Goal: Information Seeking & Learning: Learn about a topic

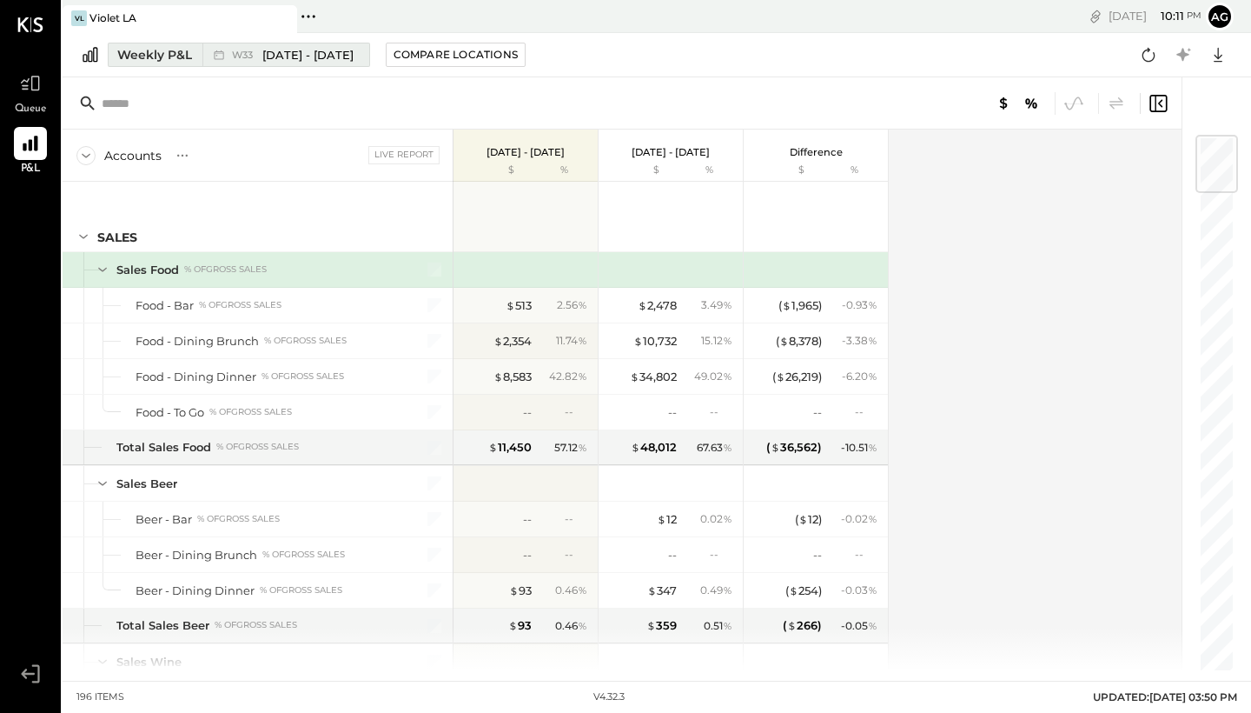
click at [315, 59] on span "[DATE] - [DATE]" at bounding box center [307, 55] width 91 height 17
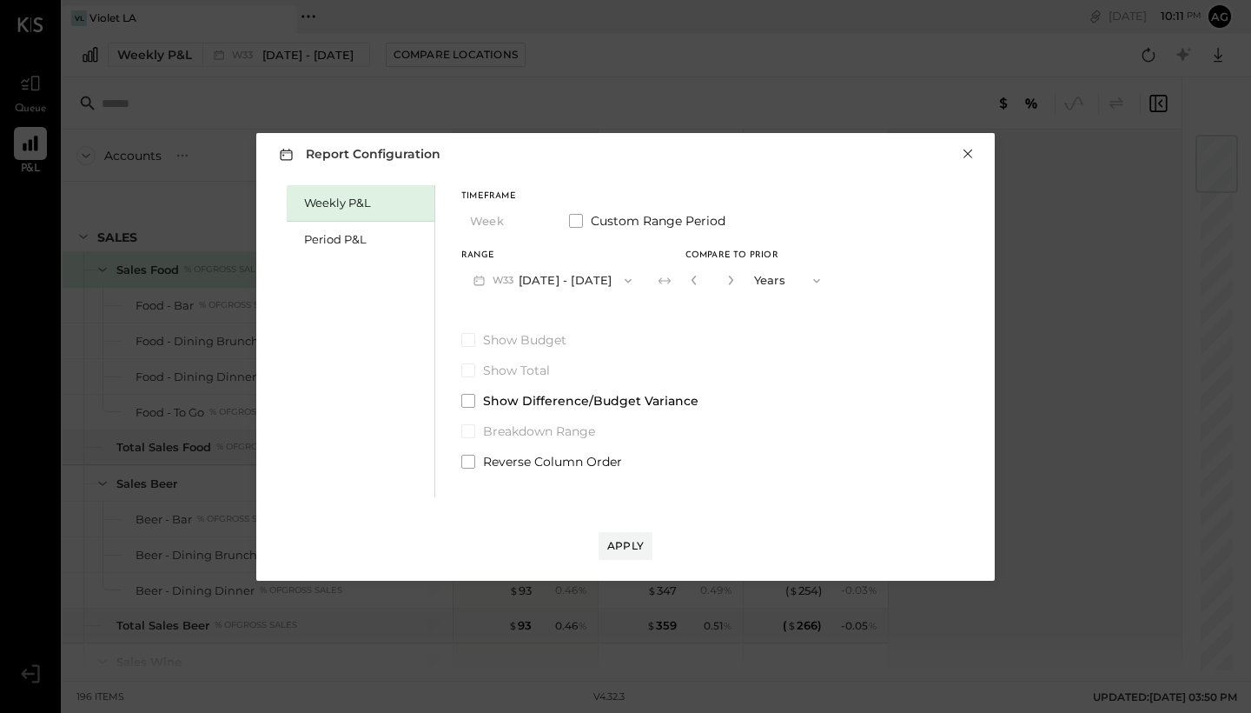
click at [969, 152] on button "×" at bounding box center [968, 153] width 16 height 17
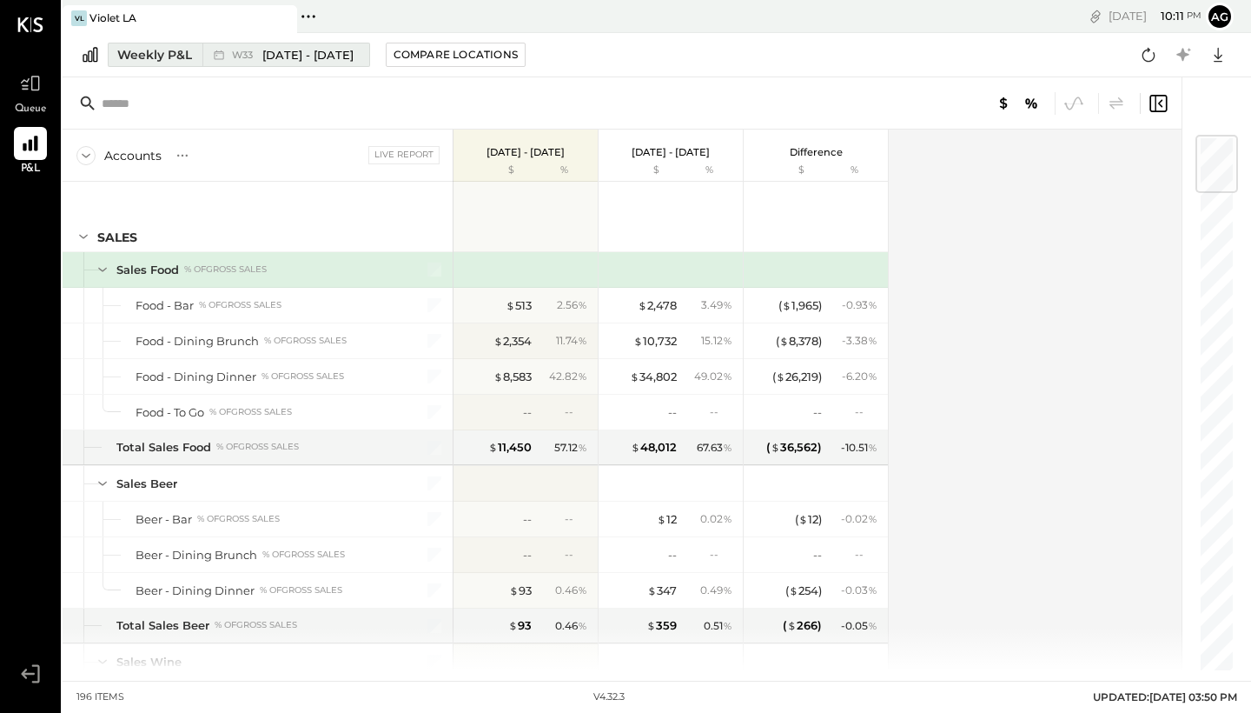
click at [335, 60] on span "[DATE] - [DATE]" at bounding box center [307, 55] width 91 height 17
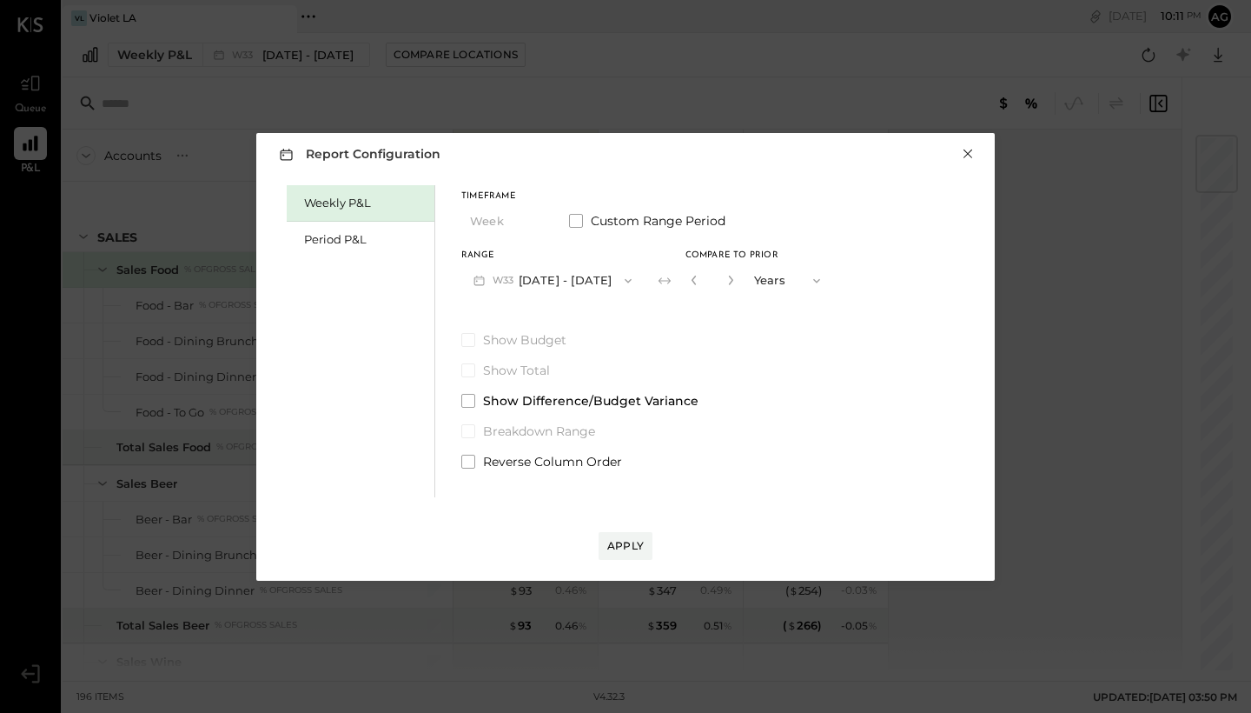
click at [971, 151] on button "×" at bounding box center [968, 153] width 16 height 17
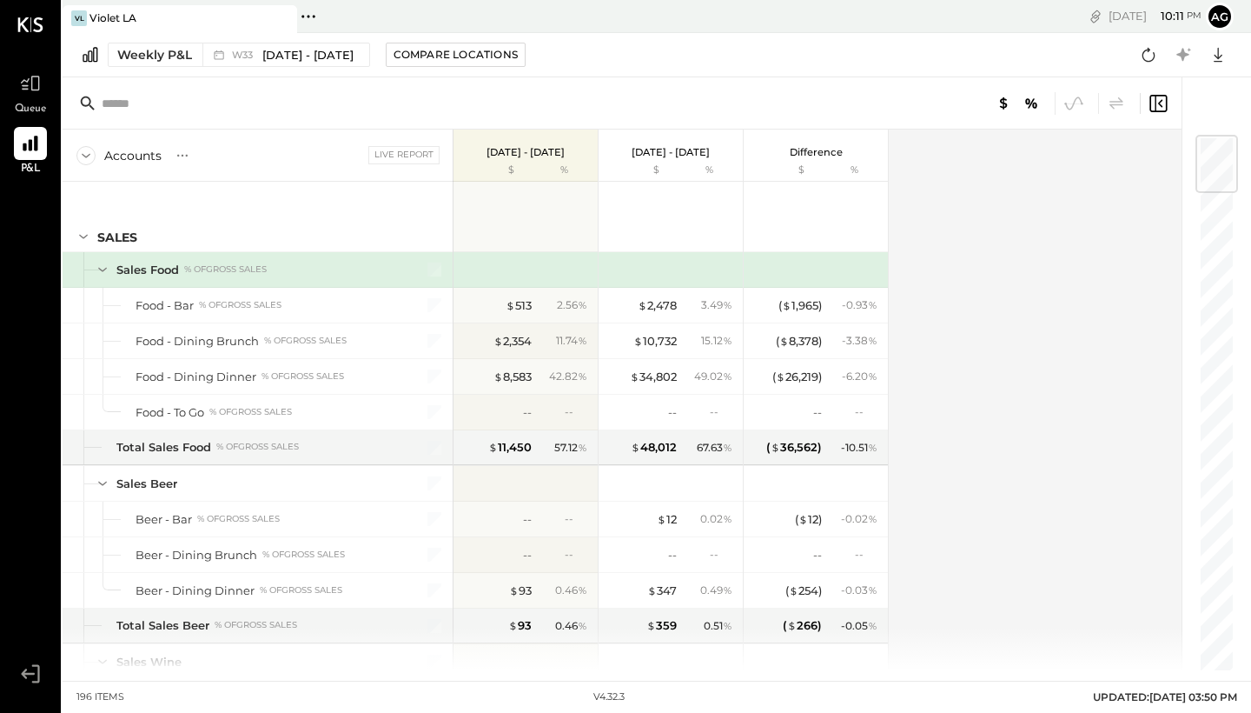
click at [537, 150] on p "[DATE] - [DATE]" at bounding box center [526, 152] width 78 height 12
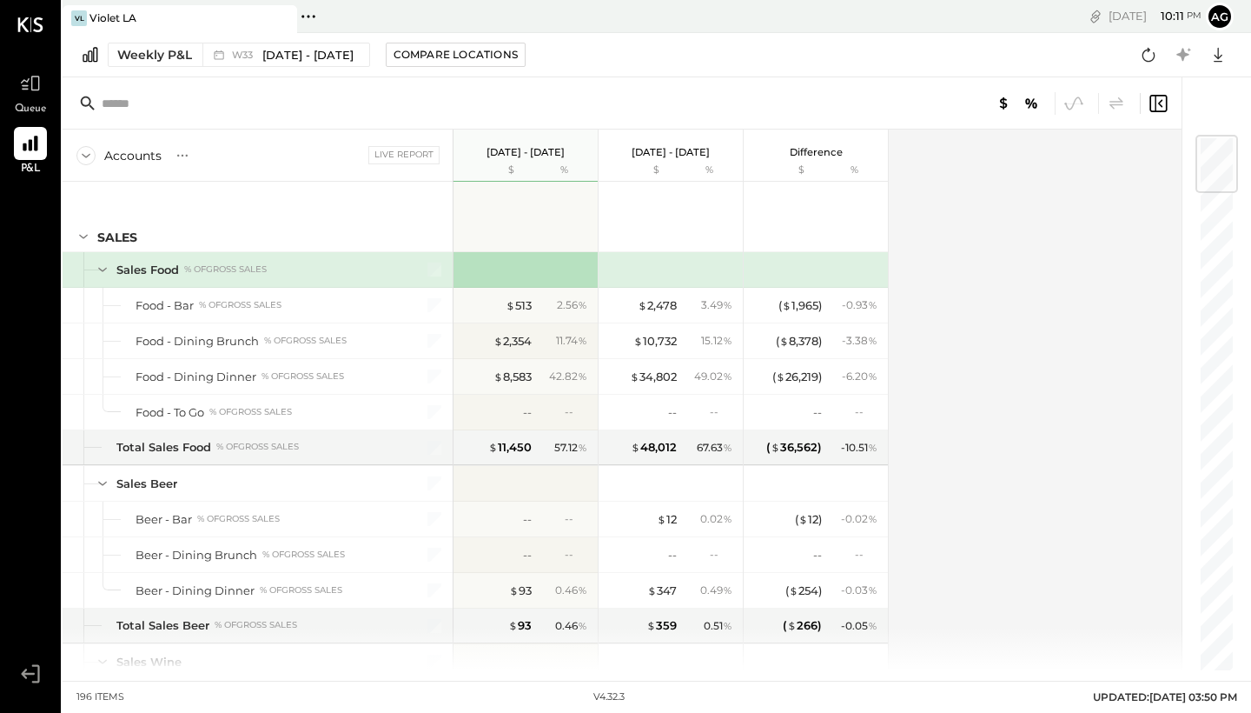
click at [537, 150] on p "[DATE] - [DATE]" at bounding box center [526, 152] width 78 height 12
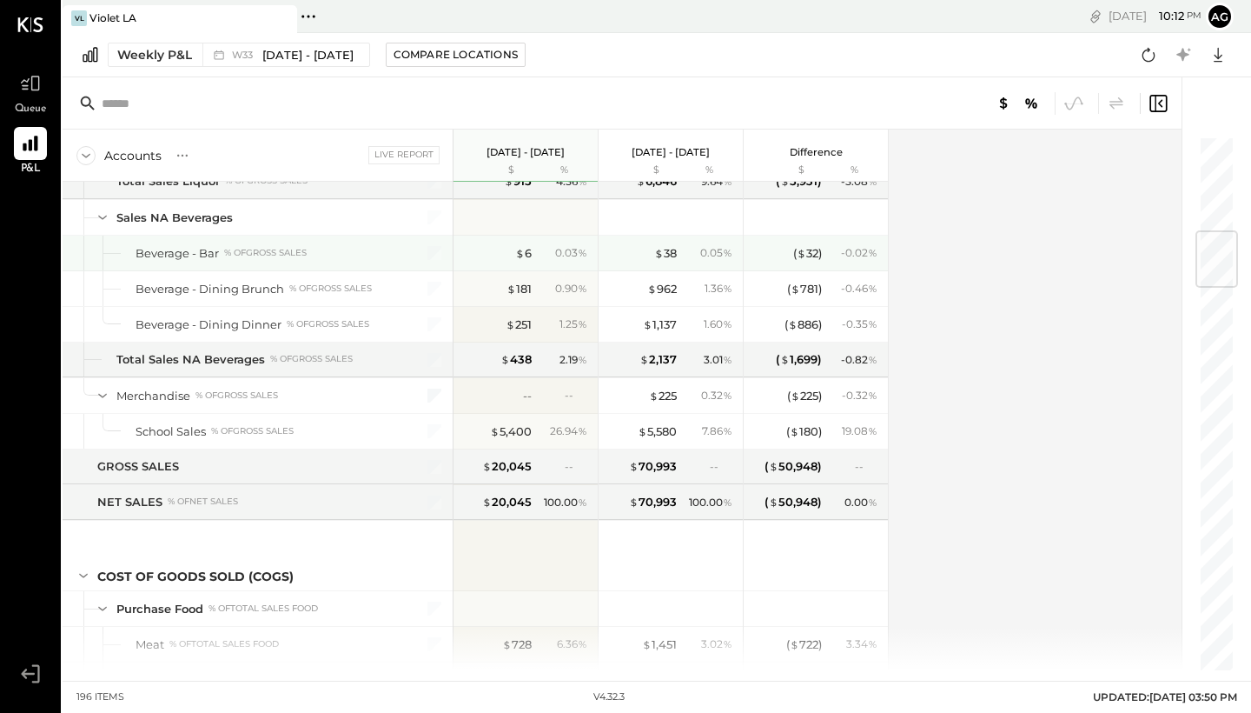
scroll to position [848, 0]
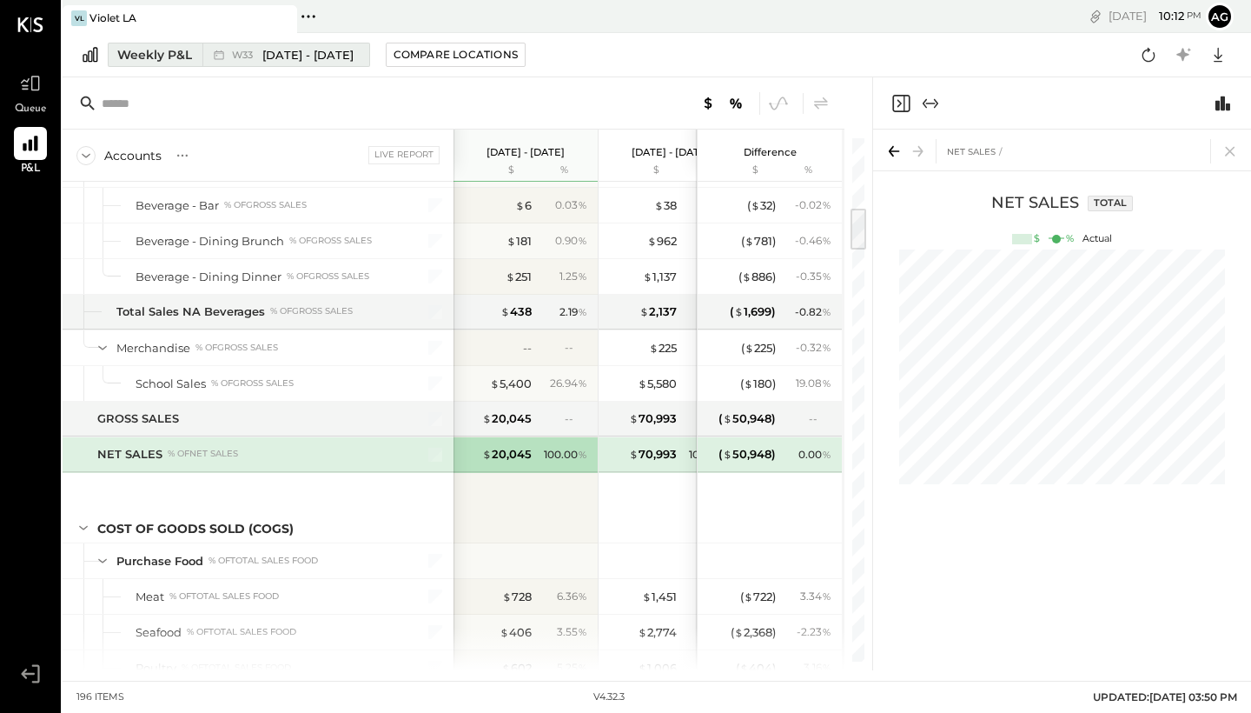
click at [303, 57] on span "[DATE] - [DATE]" at bounding box center [307, 55] width 91 height 17
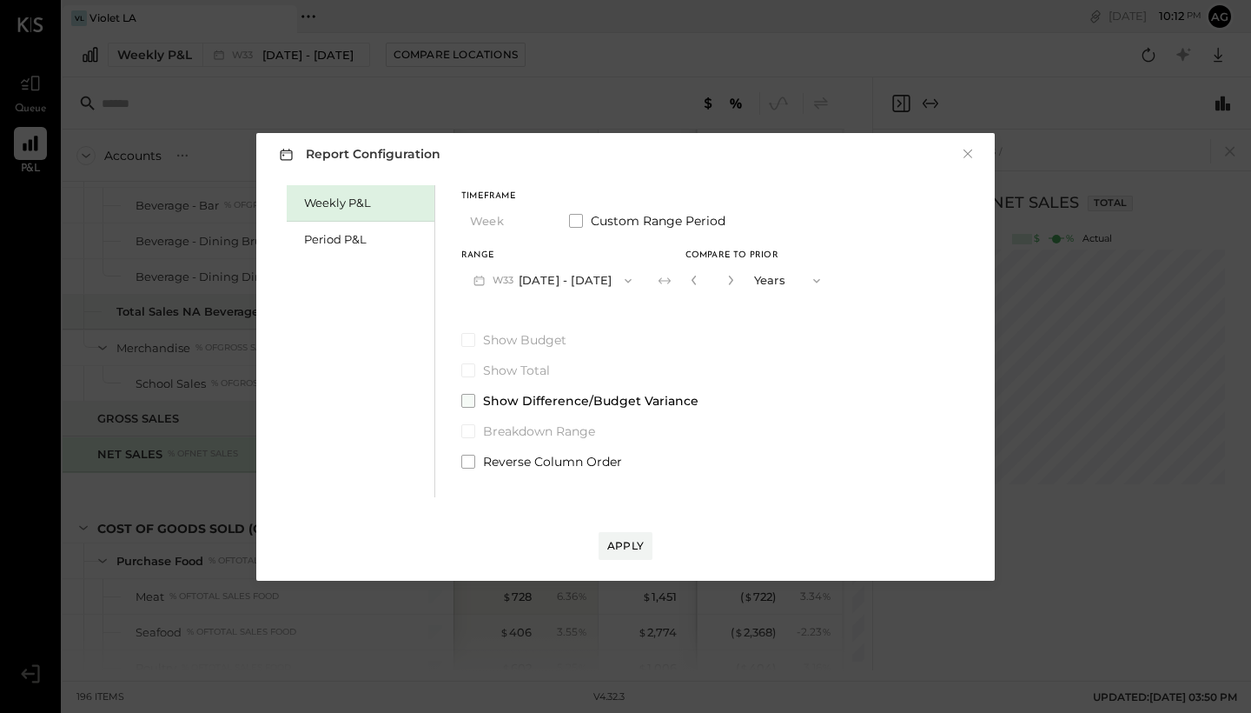
click at [467, 403] on span at bounding box center [468, 401] width 14 height 14
click at [618, 551] on div "Apply" at bounding box center [625, 545] width 36 height 15
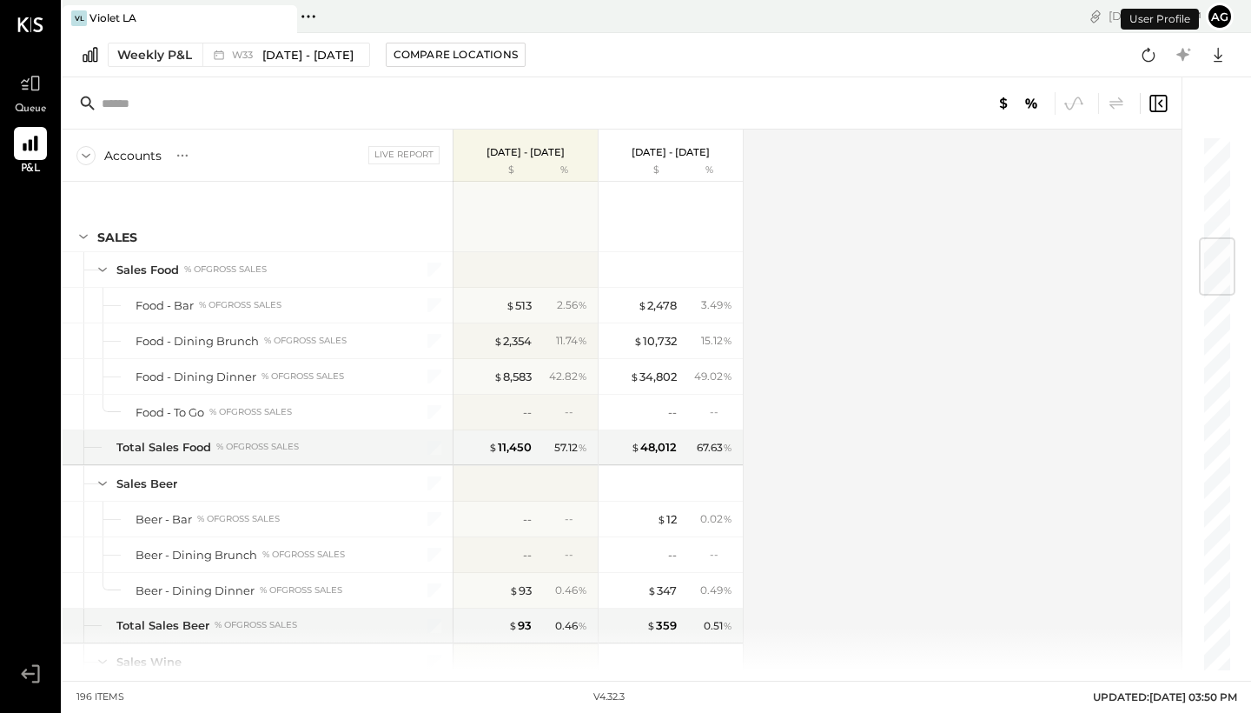
scroll to position [859, 0]
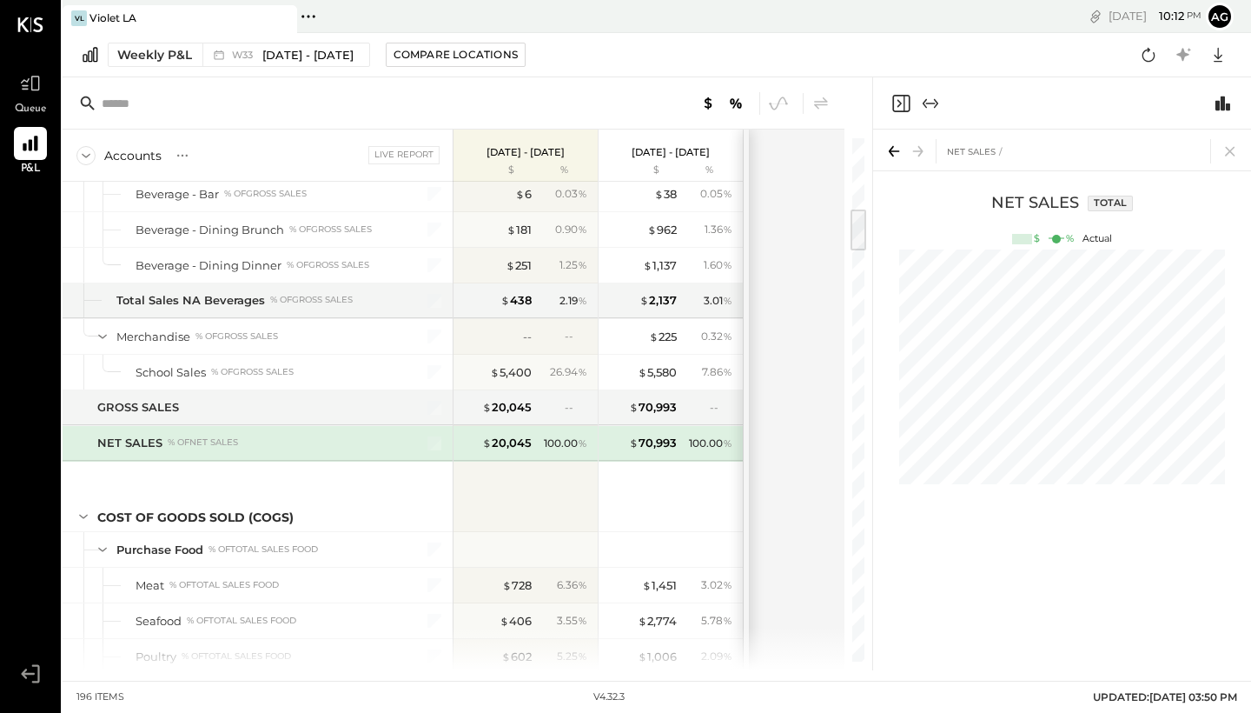
click at [926, 108] on icon "Expand panel (e)" at bounding box center [930, 103] width 21 height 21
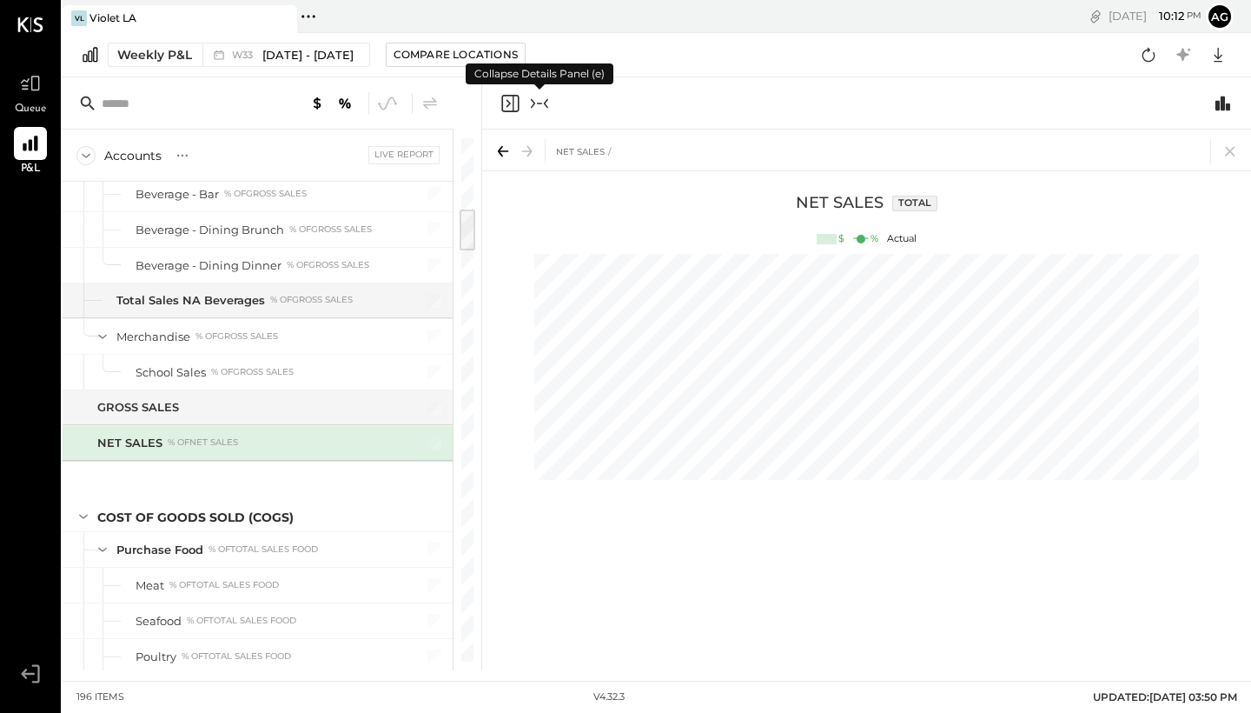
click at [500, 155] on icon at bounding box center [503, 151] width 24 height 24
click at [506, 148] on icon at bounding box center [503, 151] width 24 height 24
click at [1230, 149] on icon at bounding box center [1230, 151] width 24 height 24
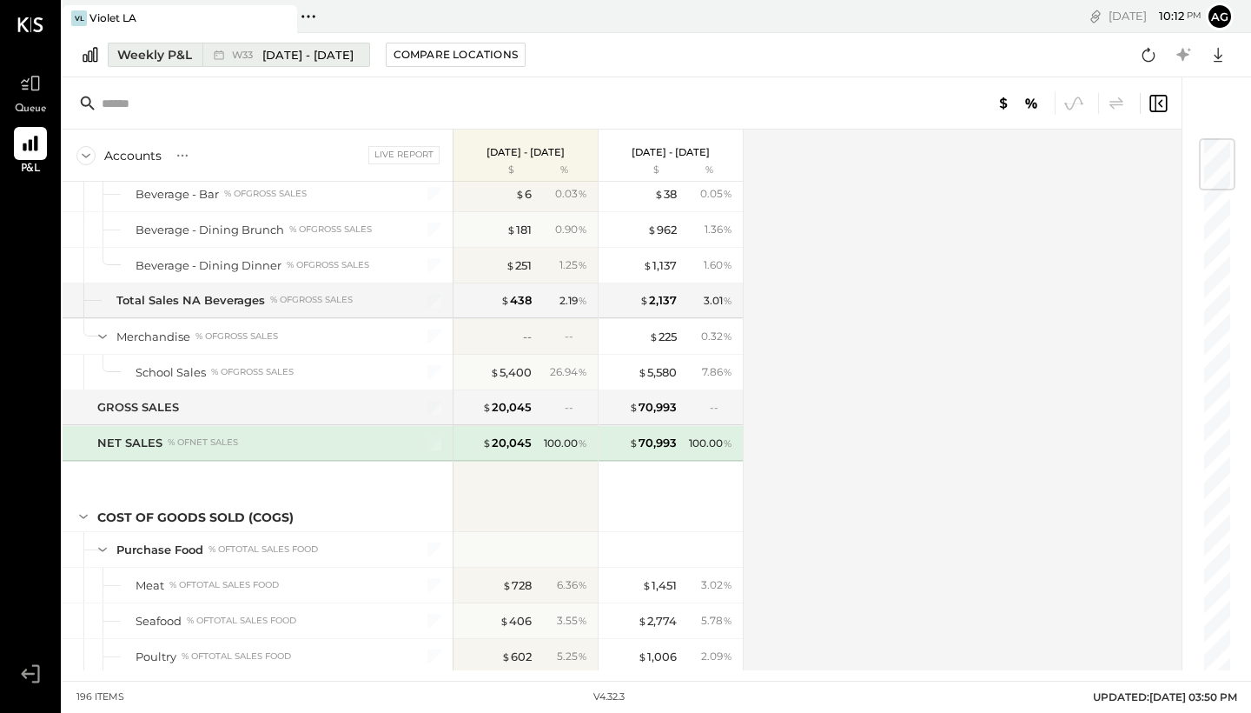
click at [348, 48] on span "[DATE] - [DATE]" at bounding box center [307, 55] width 91 height 17
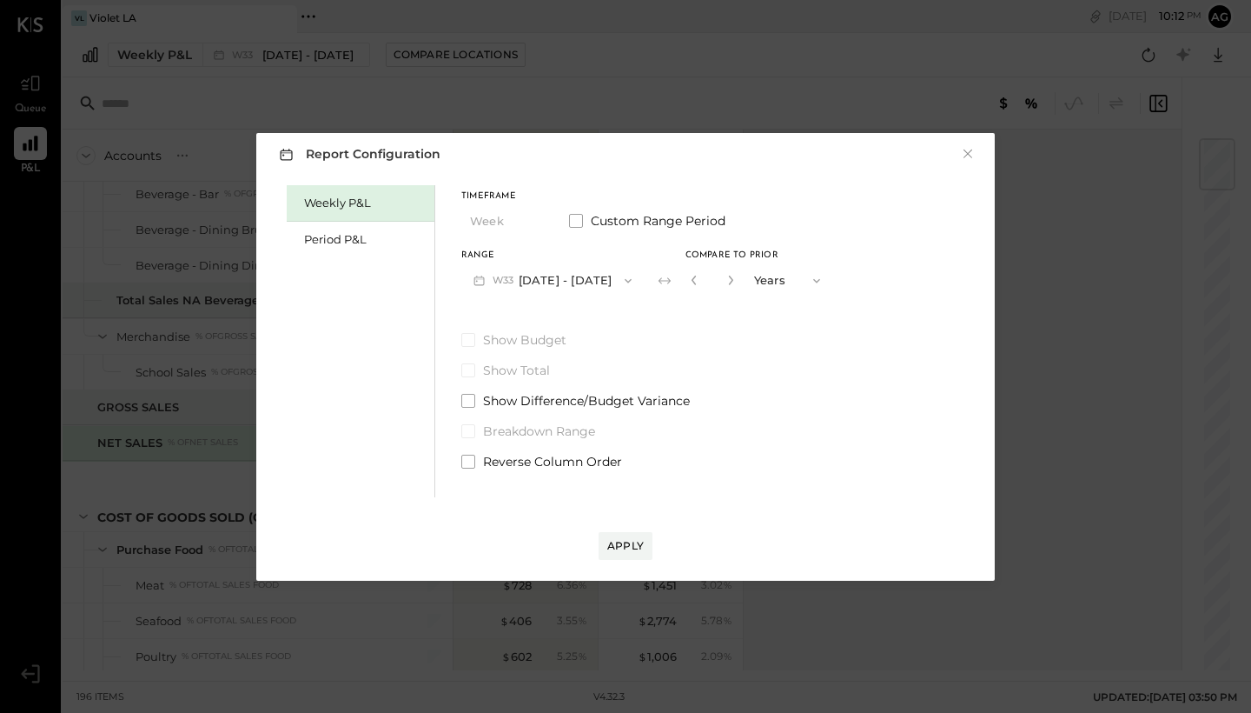
click at [813, 281] on icon "button" at bounding box center [816, 280] width 7 height 4
click at [660, 364] on label "Show Total" at bounding box center [646, 369] width 371 height 17
click at [582, 217] on span at bounding box center [576, 221] width 14 height 14
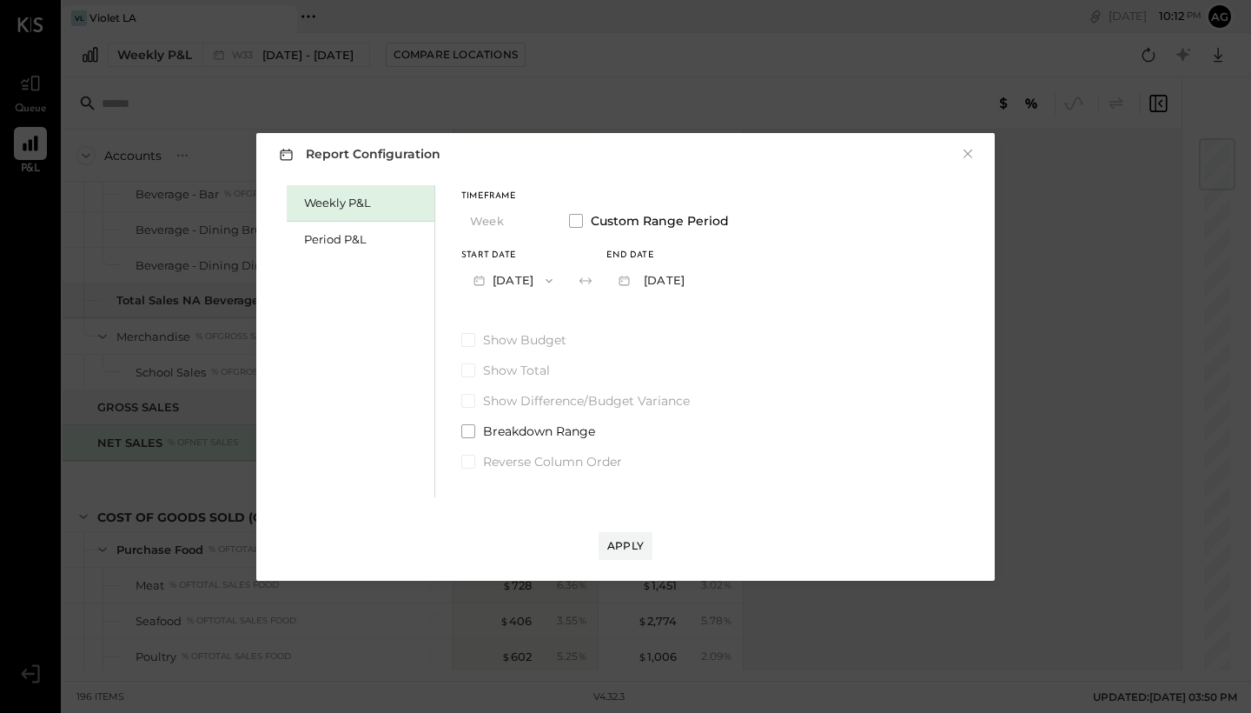
click at [550, 272] on button "[DATE]" at bounding box center [512, 280] width 103 height 32
click at [519, 286] on span "[DATE]" at bounding box center [500, 282] width 36 height 15
click at [693, 283] on button "[DATE]" at bounding box center [650, 280] width 87 height 32
click at [742, 288] on div "[DATE]" at bounding box center [680, 283] width 146 height 36
click at [620, 541] on div "Apply" at bounding box center [625, 545] width 36 height 15
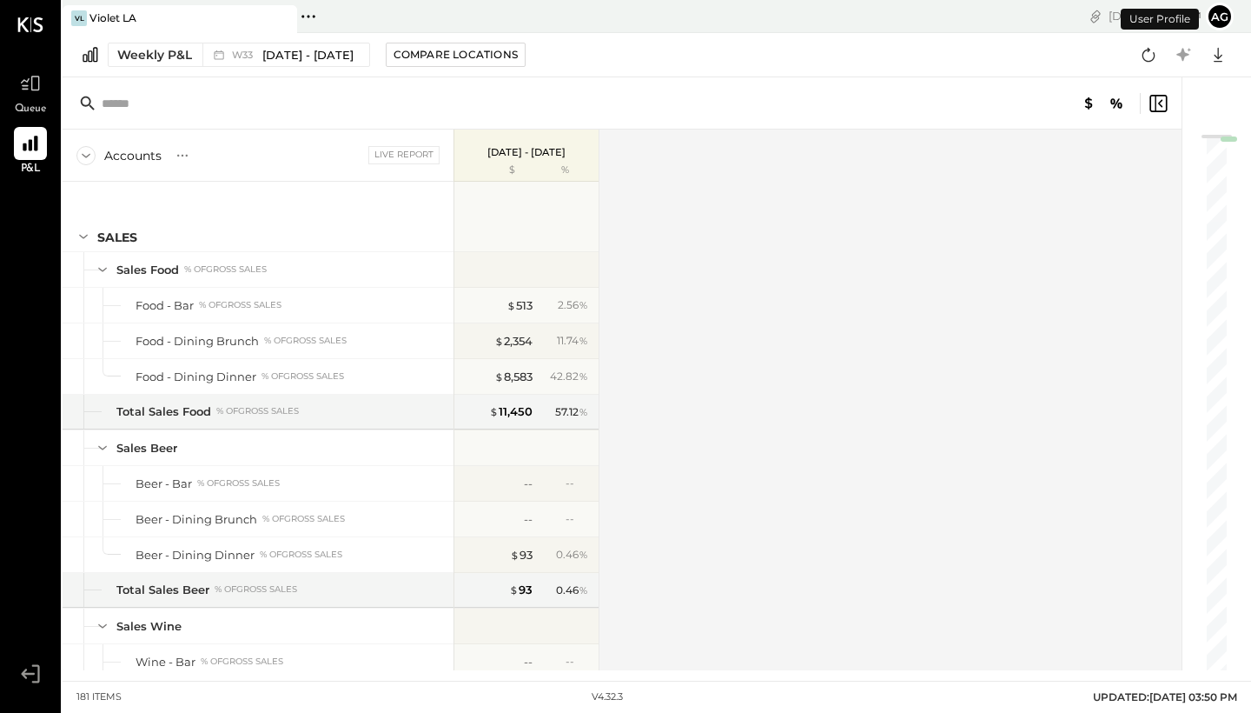
scroll to position [824, 0]
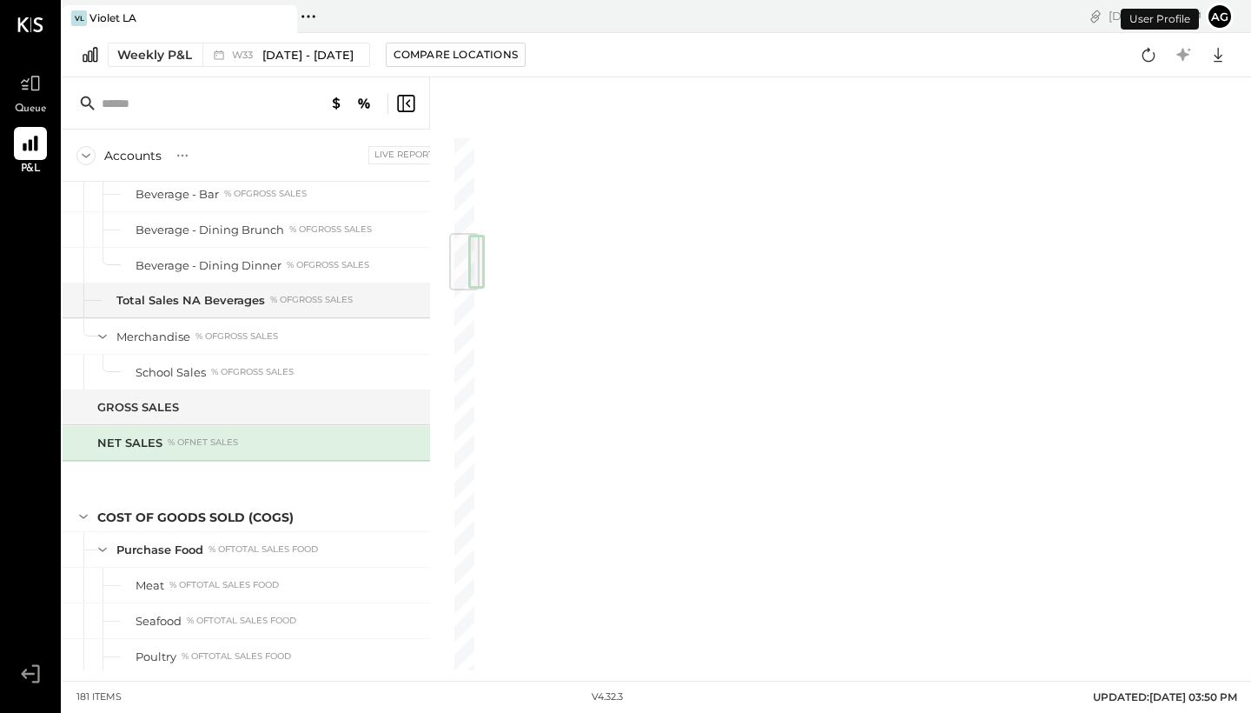
click at [248, 68] on div "Weekly P&L W33 [DATE] - [DATE] Compare Locations Google Sheets Excel" at bounding box center [657, 55] width 1189 height 44
click at [267, 56] on span "[DATE] - [DATE]" at bounding box center [307, 55] width 91 height 17
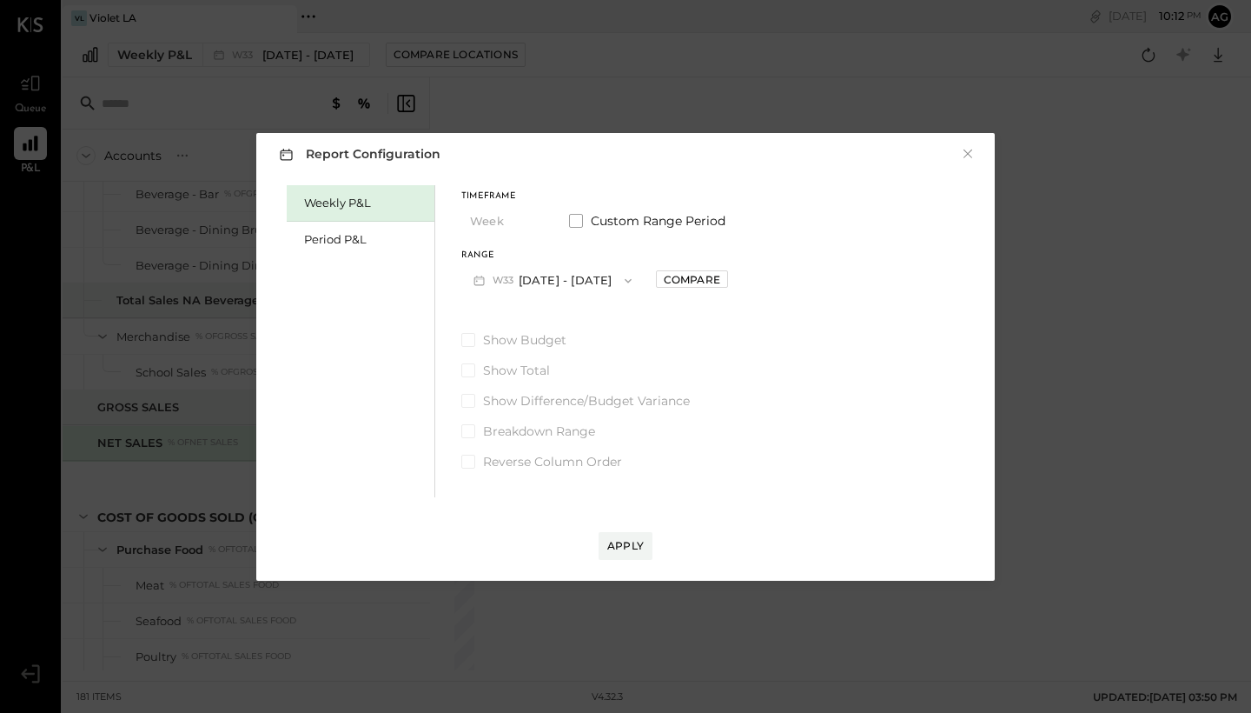
click at [545, 281] on button "W33 [DATE] - [DATE]" at bounding box center [552, 280] width 182 height 32
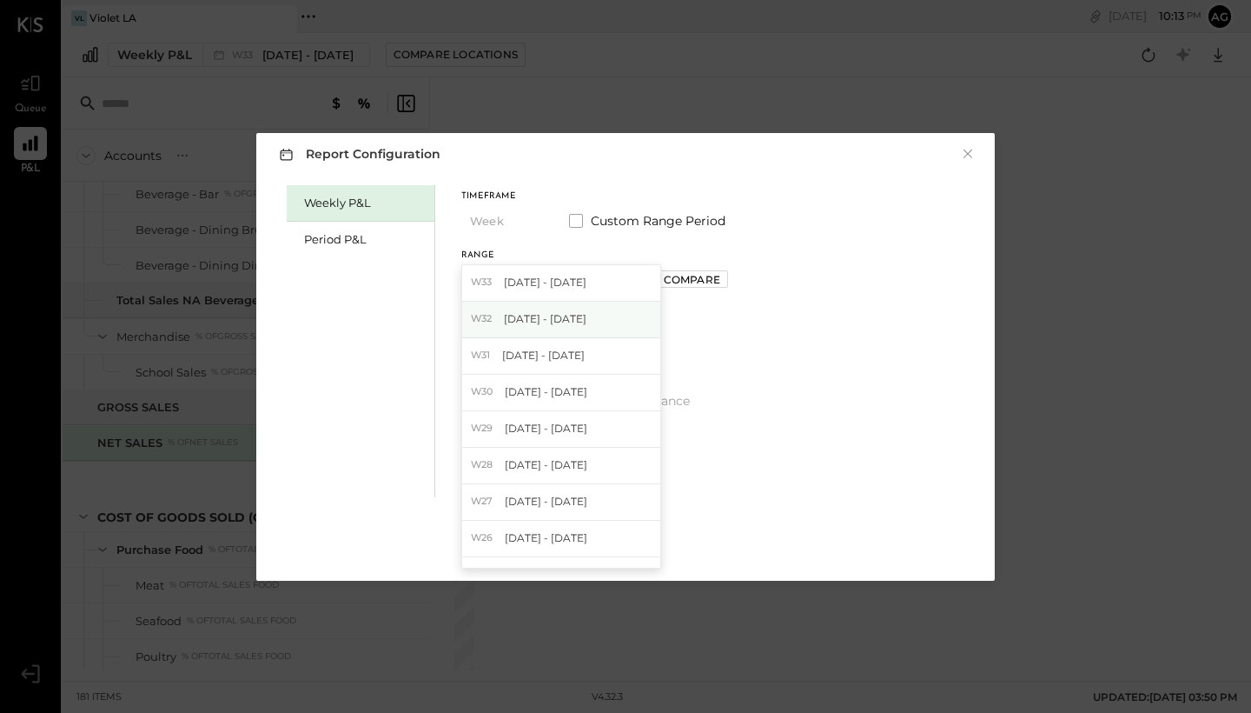
click at [608, 323] on div "W32 [DATE] - [DATE]" at bounding box center [561, 320] width 198 height 36
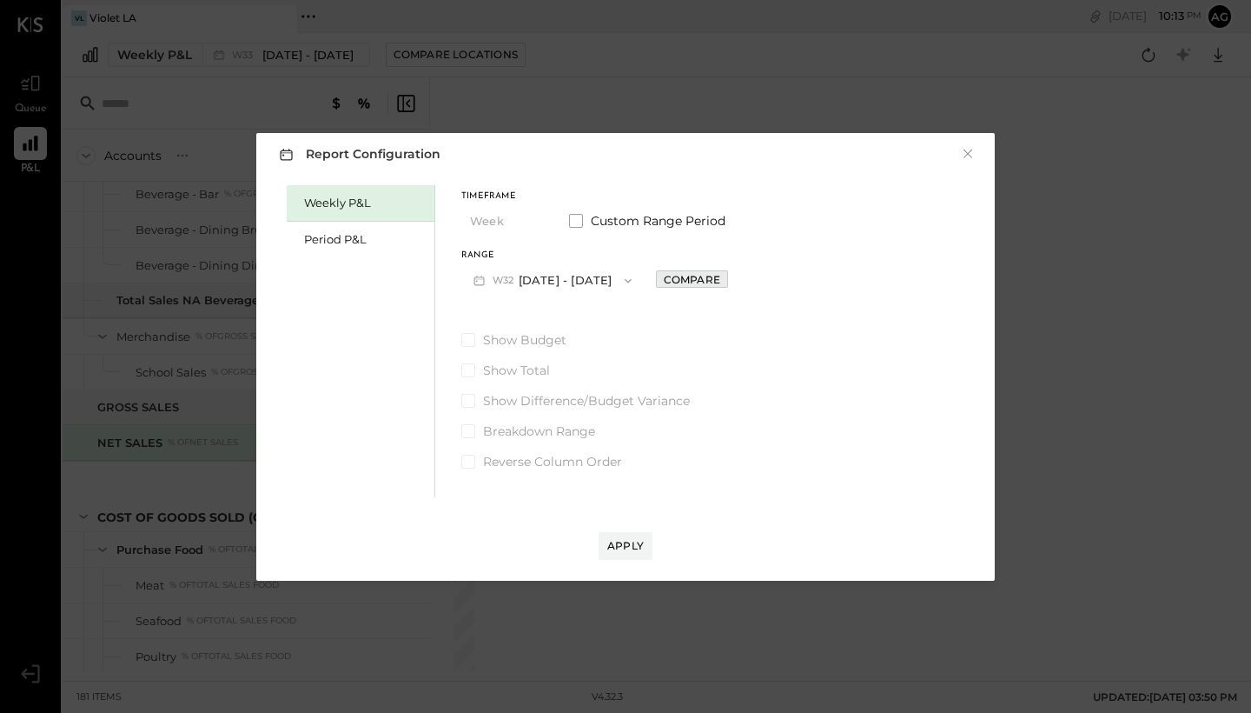
click at [707, 288] on button "Compare" at bounding box center [692, 278] width 72 height 17
click at [731, 280] on icon "button" at bounding box center [730, 280] width 4 height 10
click at [690, 281] on icon "button" at bounding box center [694, 280] width 10 height 10
type input "*"
click at [575, 273] on button "W32 [DATE] - [DATE]" at bounding box center [552, 280] width 182 height 32
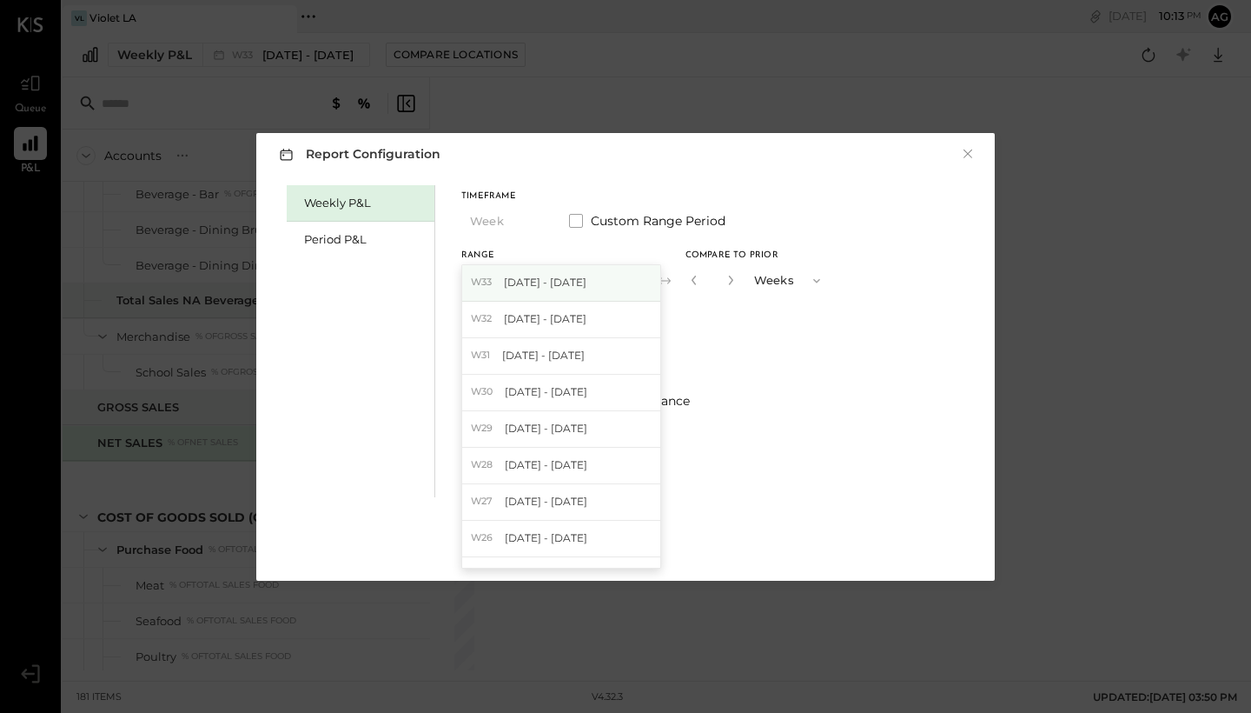
click at [568, 285] on span "[DATE] - [DATE]" at bounding box center [545, 282] width 83 height 15
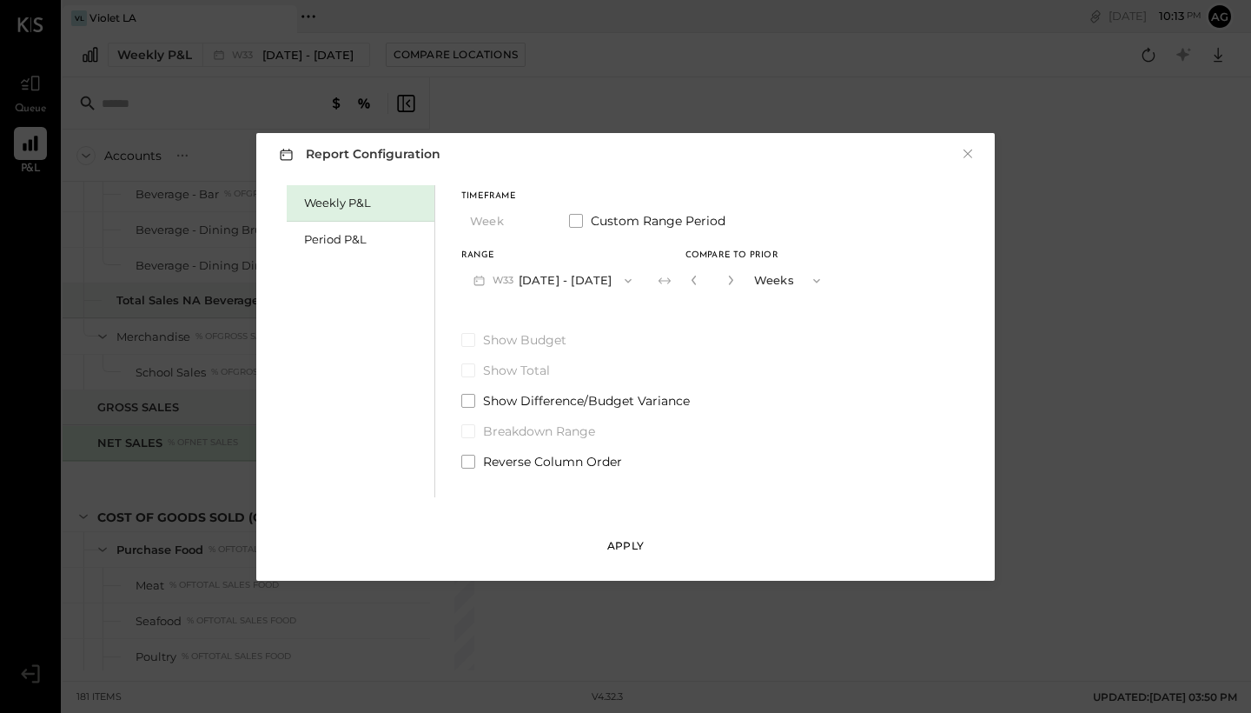
click at [620, 536] on button "Apply" at bounding box center [626, 546] width 54 height 28
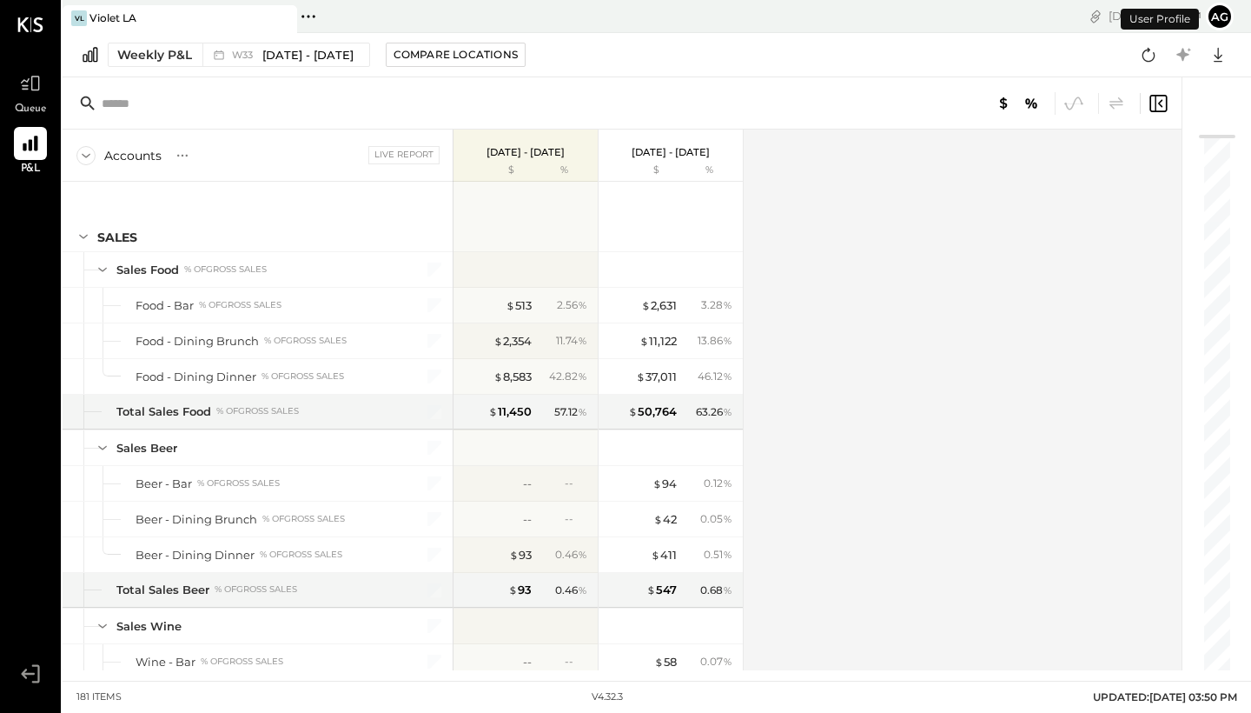
scroll to position [824, 0]
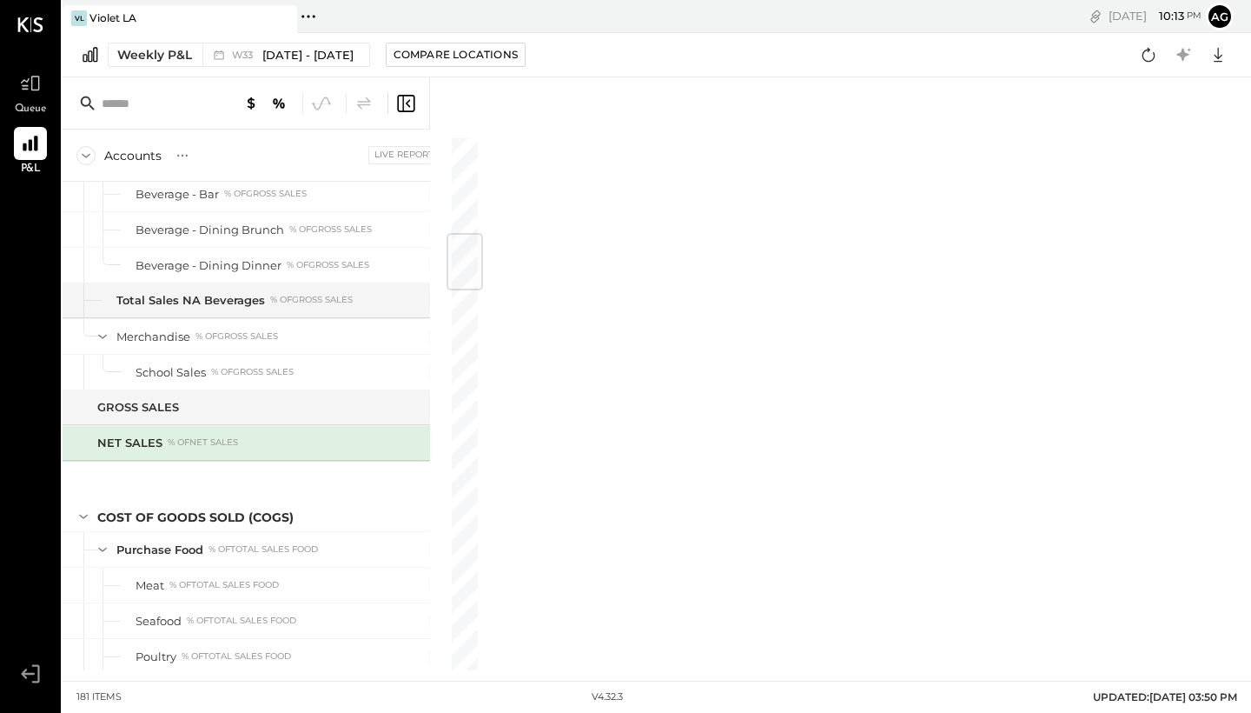
click at [342, 162] on div "Live Report" at bounding box center [321, 154] width 236 height 17
click at [227, 444] on div "% of NET SALES" at bounding box center [203, 442] width 70 height 12
click at [673, 153] on div "Accounts S % GL Live Report [DATE] - [DATE] $ % [DATE] - [DATE] $ % SALES Sales…" at bounding box center [657, 373] width 1189 height 593
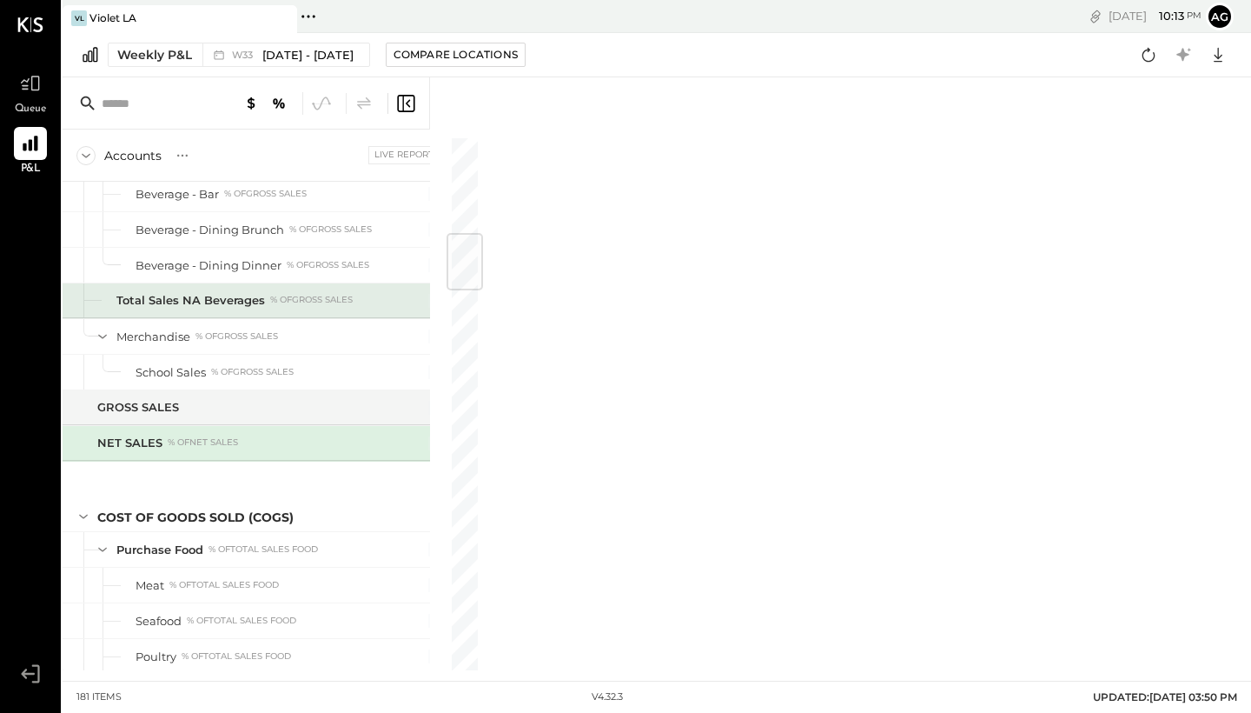
click at [282, 304] on div "% of GROSS SALES" at bounding box center [311, 300] width 83 height 12
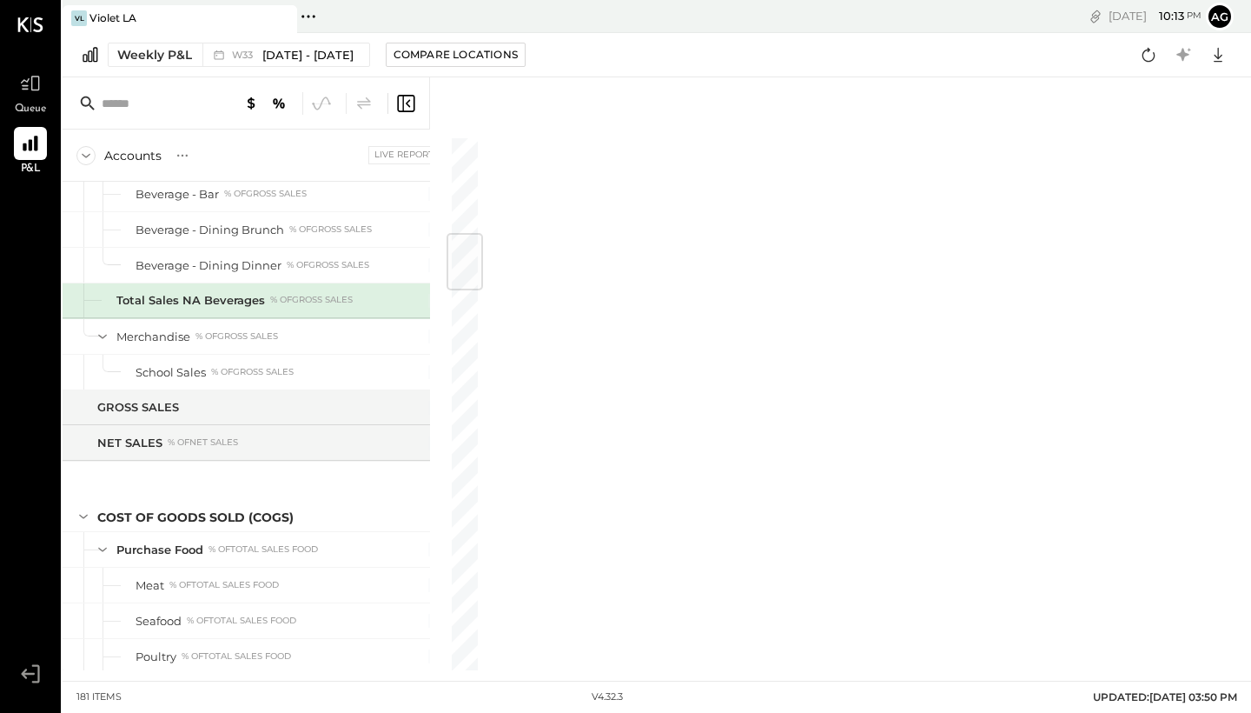
click at [285, 306] on div "% of GROSS SALES" at bounding box center [311, 300] width 83 height 12
click at [407, 103] on icon at bounding box center [408, 103] width 4 height 8
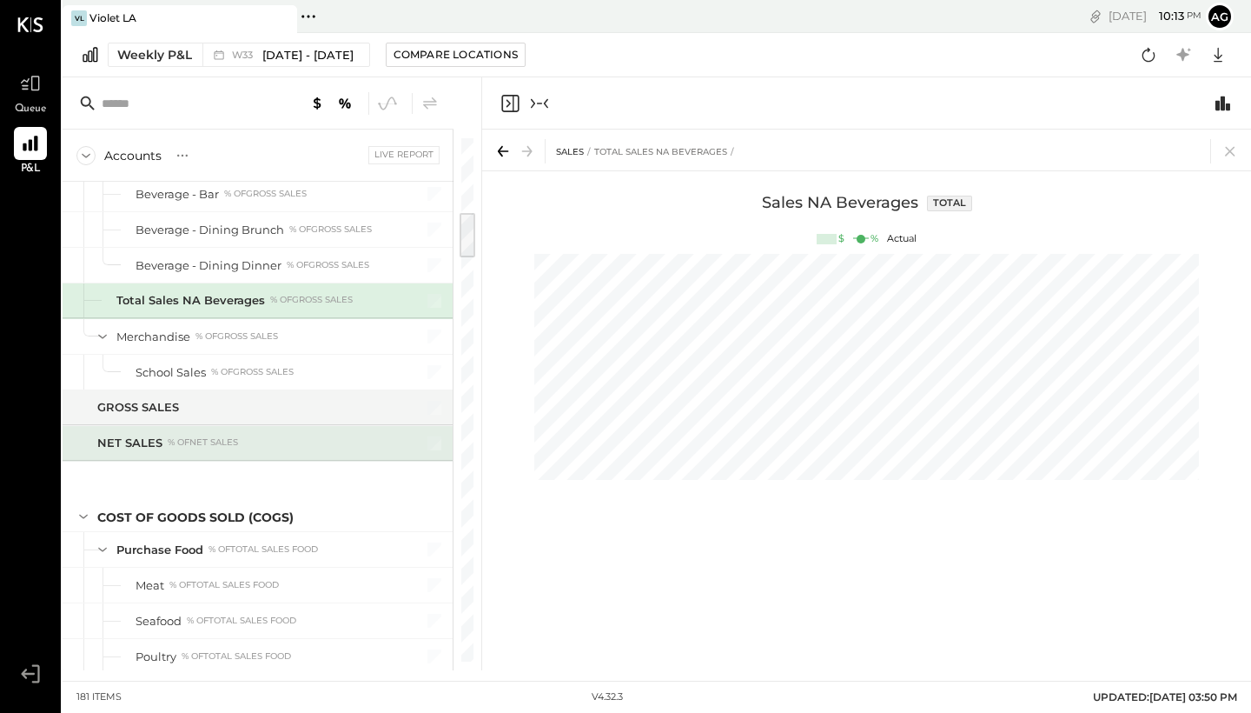
click at [297, 441] on div "NET SALES % of NET SALES" at bounding box center [245, 442] width 297 height 17
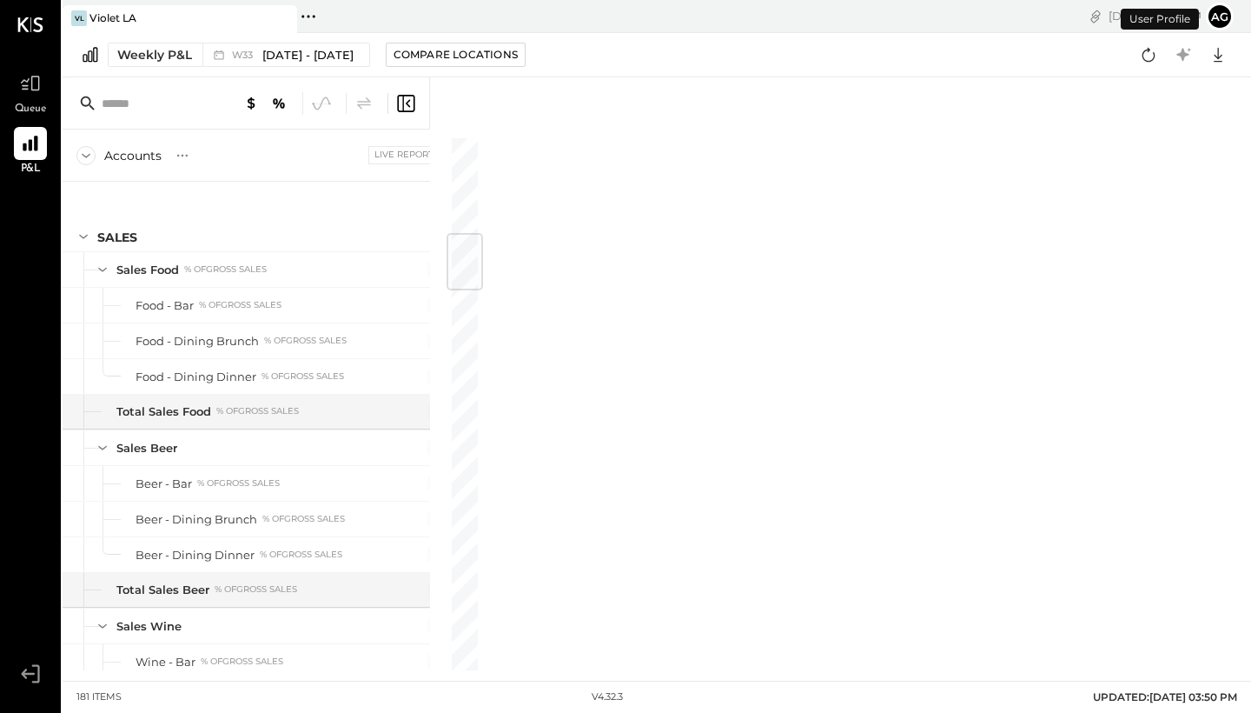
scroll to position [824, 0]
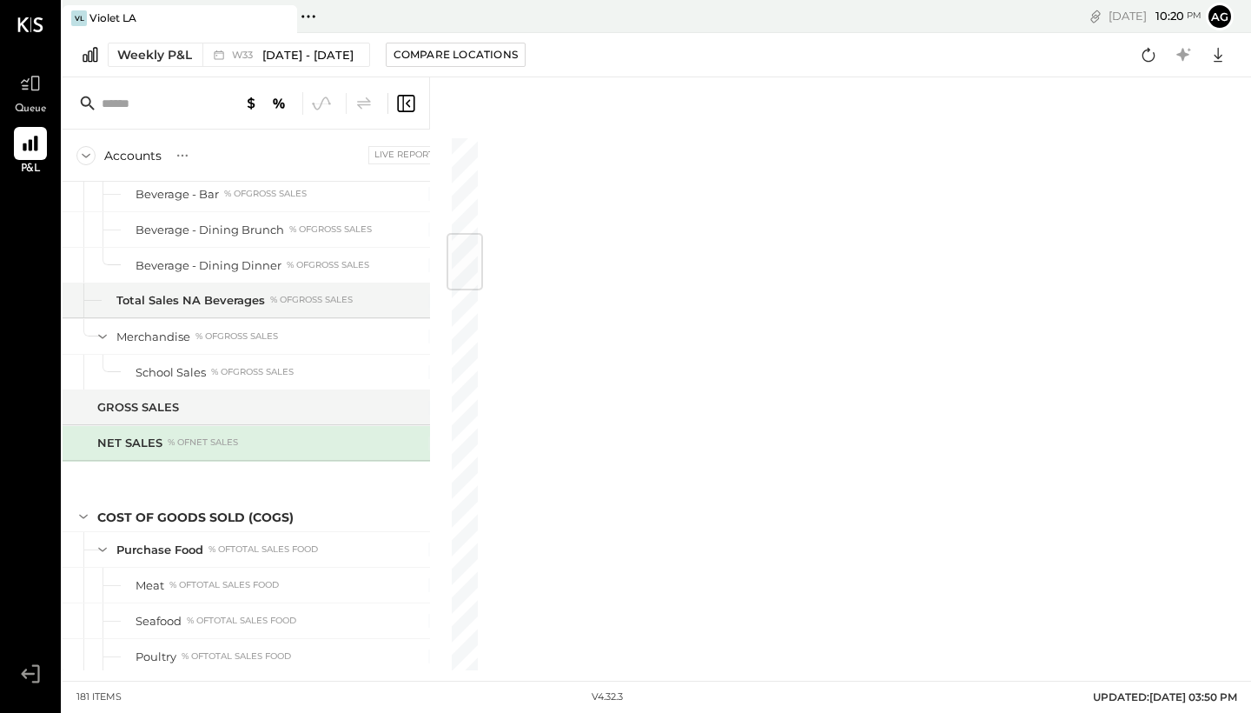
click at [411, 93] on icon at bounding box center [405, 103] width 21 height 21
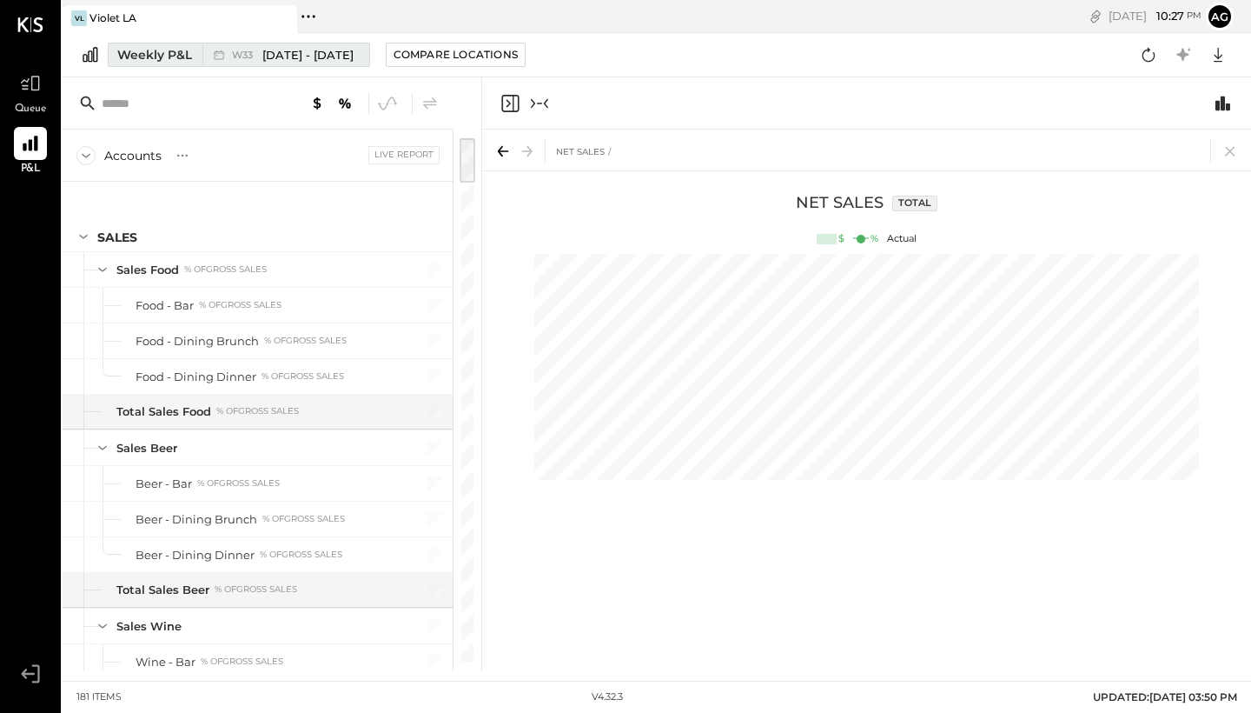
click at [335, 58] on span "[DATE] - [DATE]" at bounding box center [307, 55] width 91 height 17
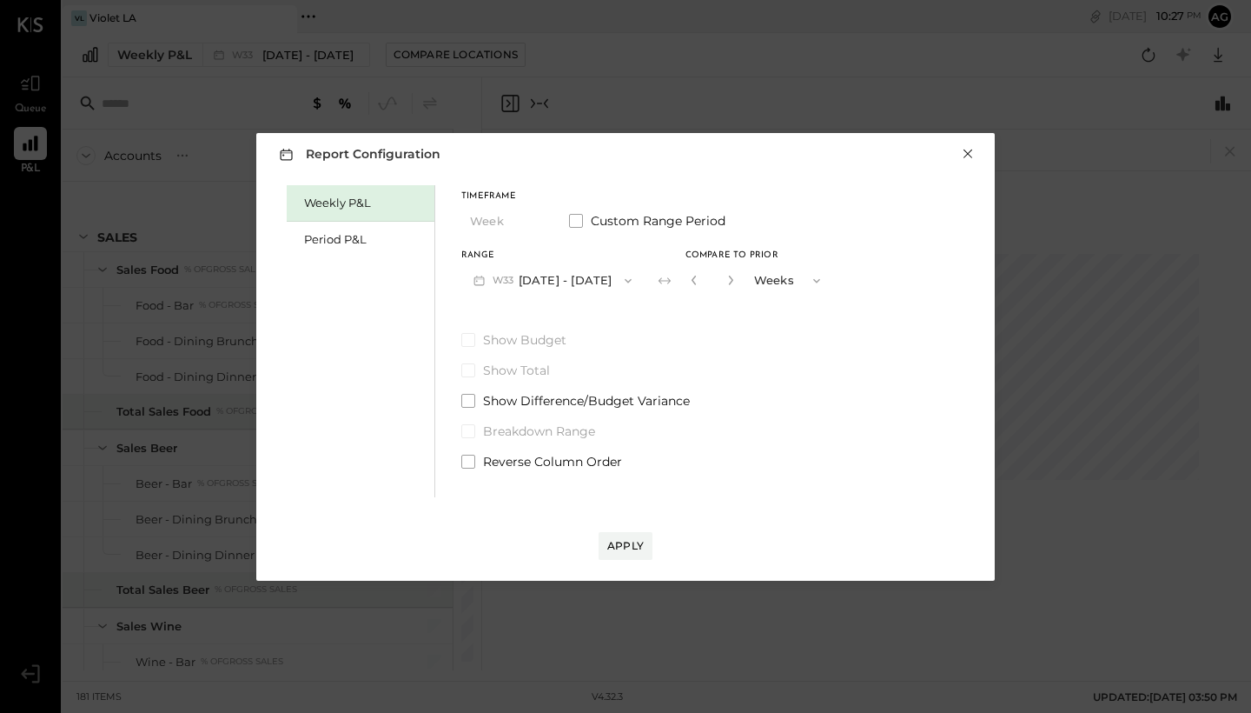
click at [962, 153] on button "×" at bounding box center [968, 153] width 16 height 17
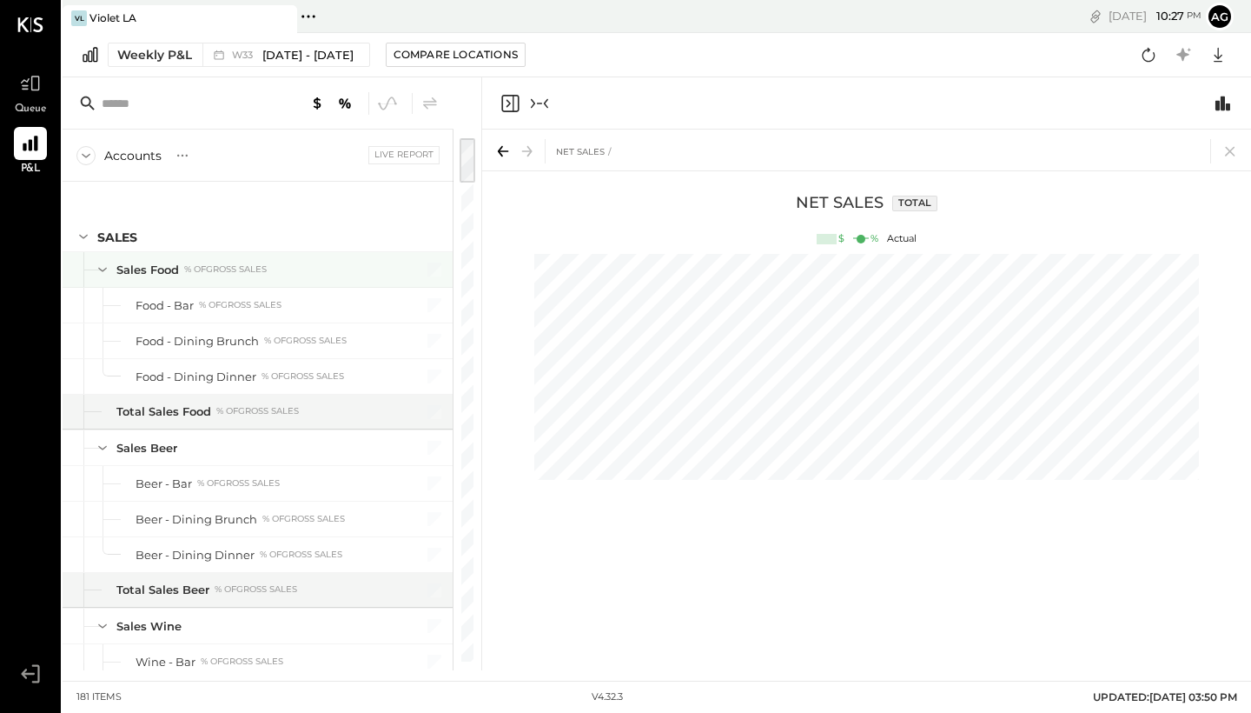
click at [344, 282] on div "Sales Food % of GROSS SALES" at bounding box center [258, 269] width 390 height 35
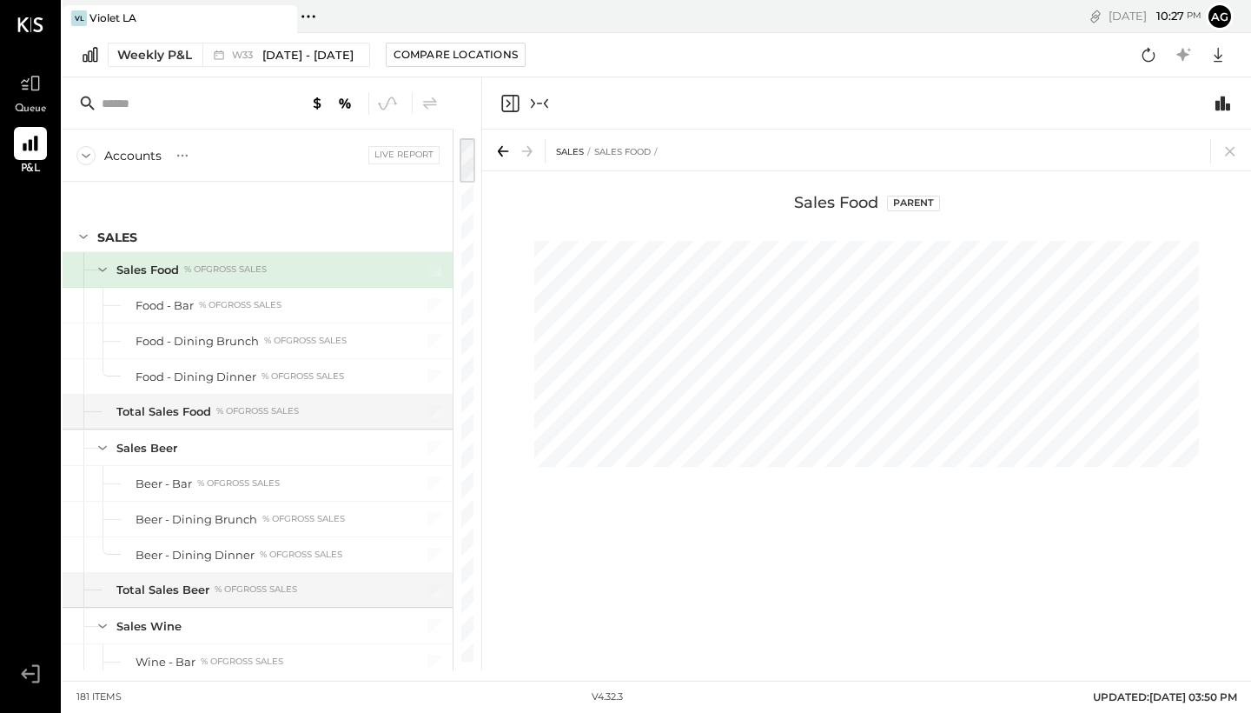
click at [344, 282] on div "Sales Food % of GROSS SALES" at bounding box center [258, 269] width 390 height 35
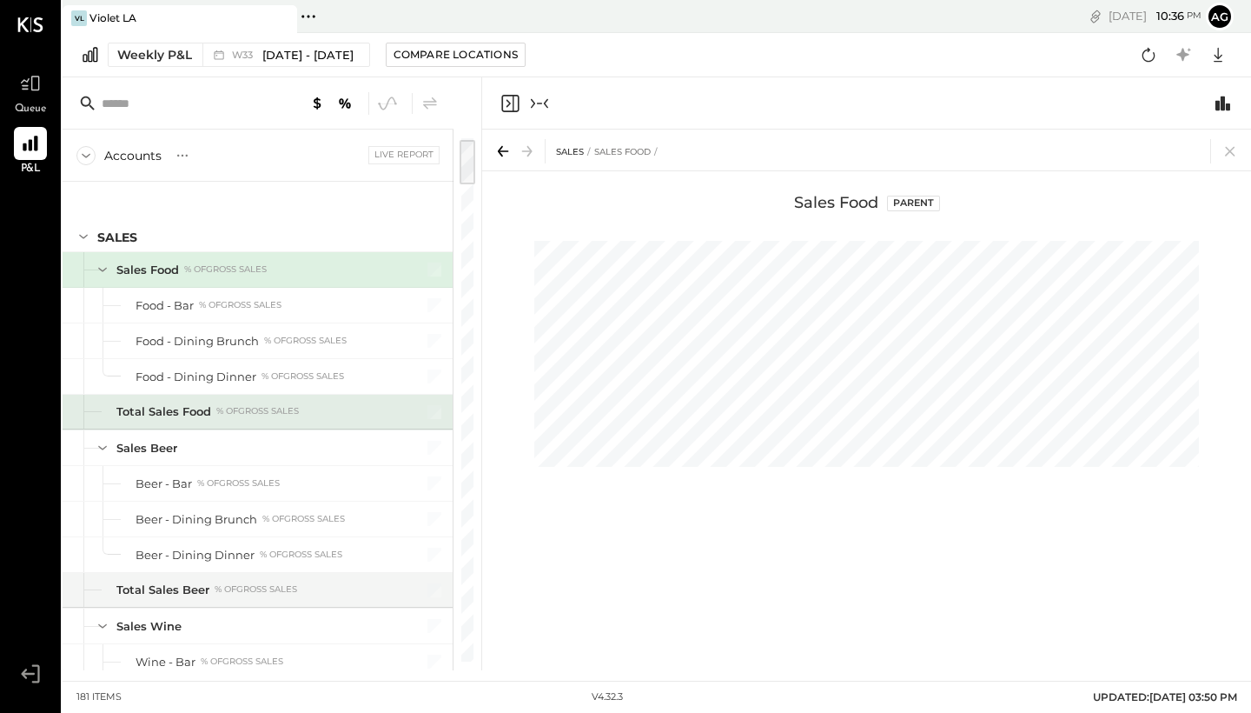
scroll to position [22, 0]
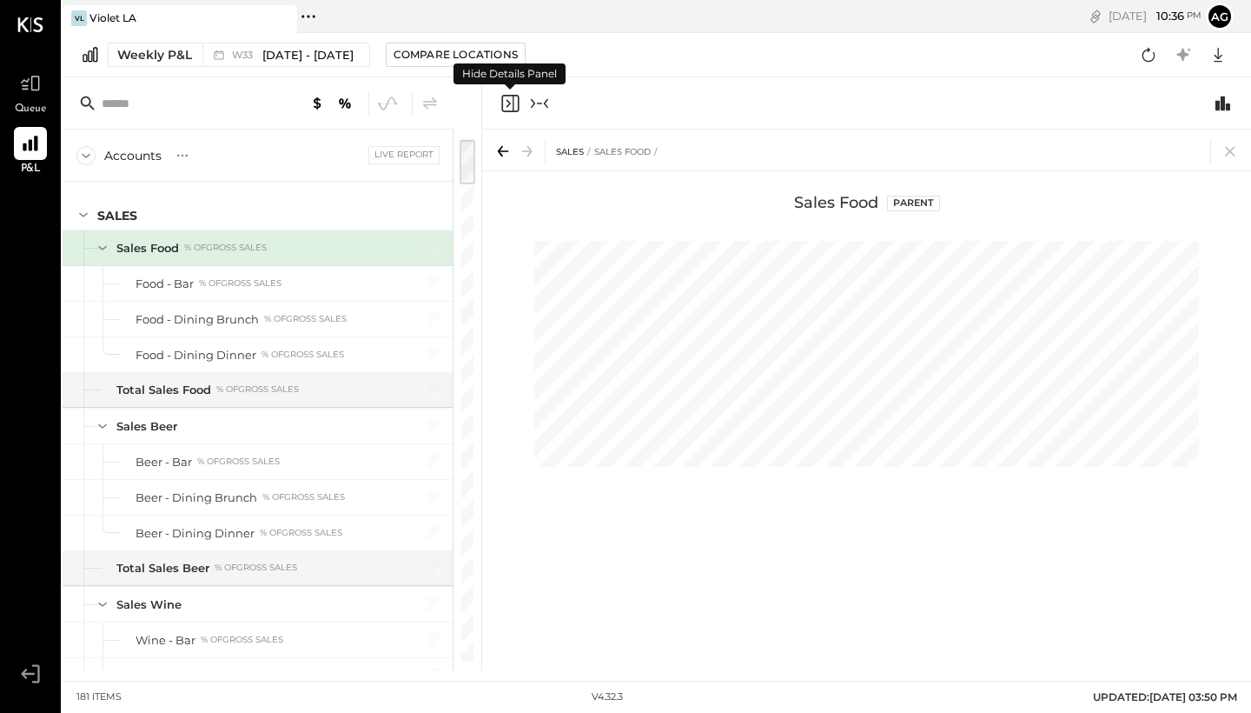
click at [510, 107] on icon "Close panel" at bounding box center [510, 103] width 21 height 21
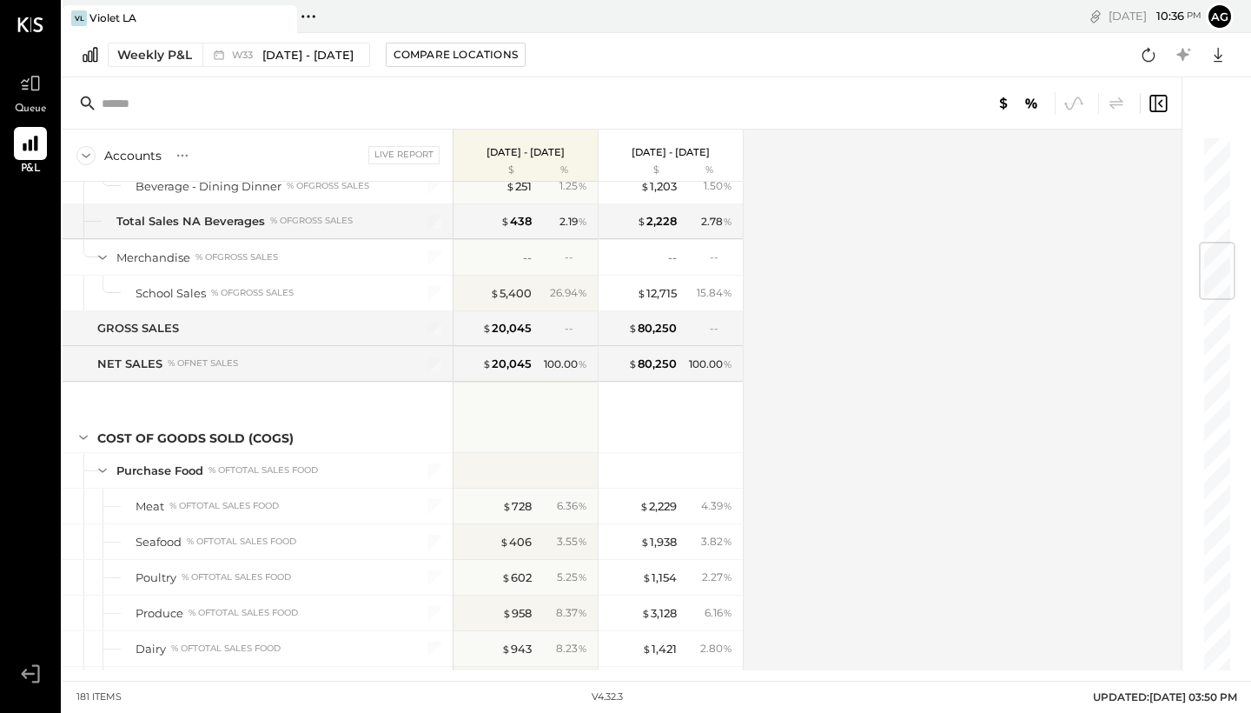
scroll to position [903, 0]
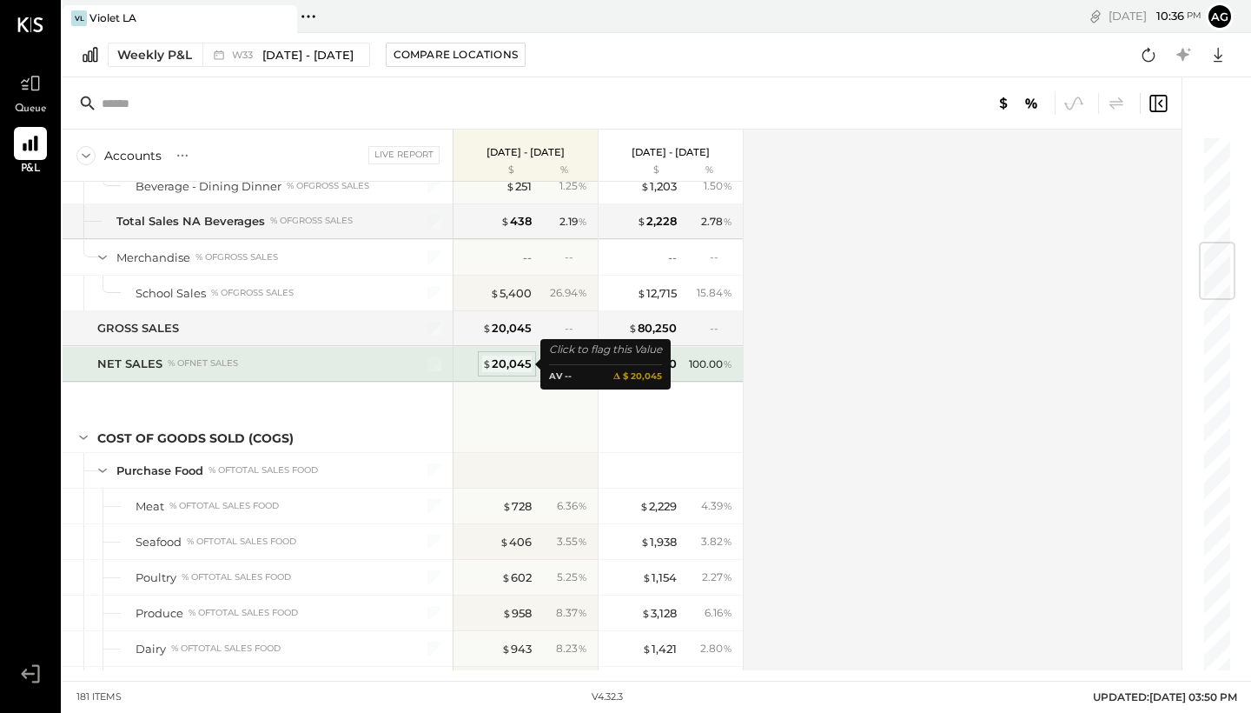
click at [506, 363] on div "$ 20,045" at bounding box center [507, 363] width 50 height 17
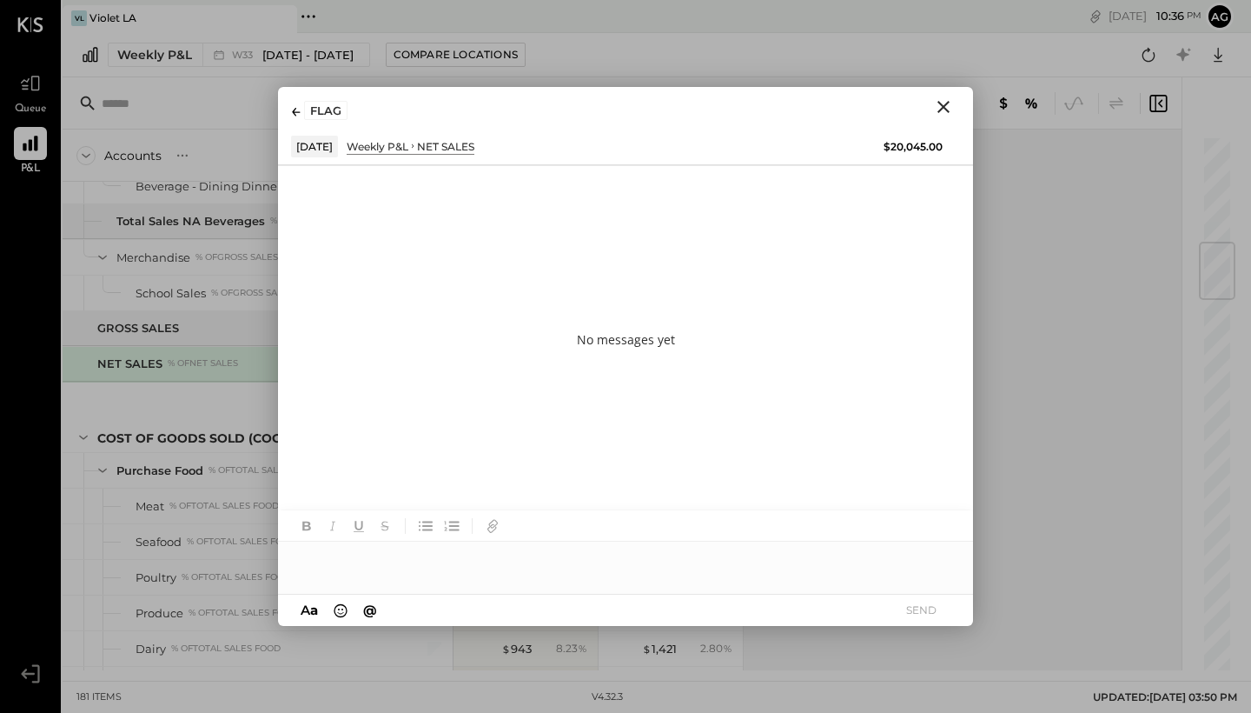
click at [938, 111] on icon "Close" at bounding box center [943, 106] width 21 height 21
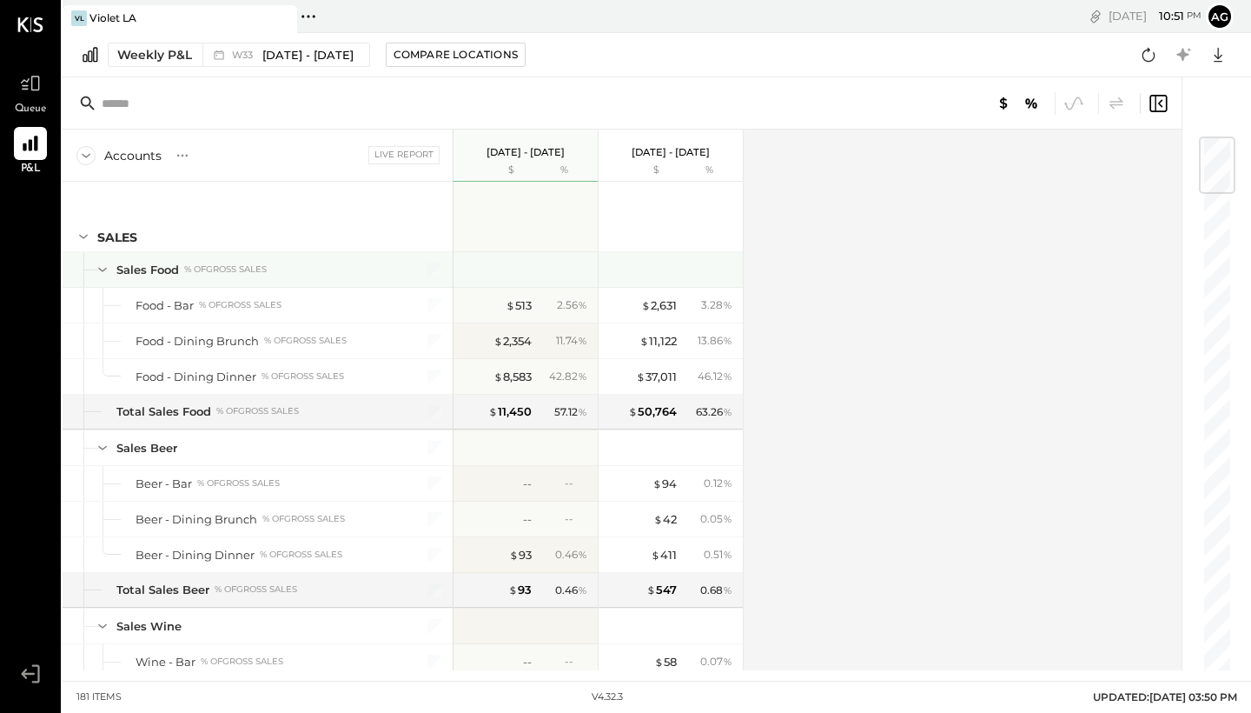
scroll to position [23, 0]
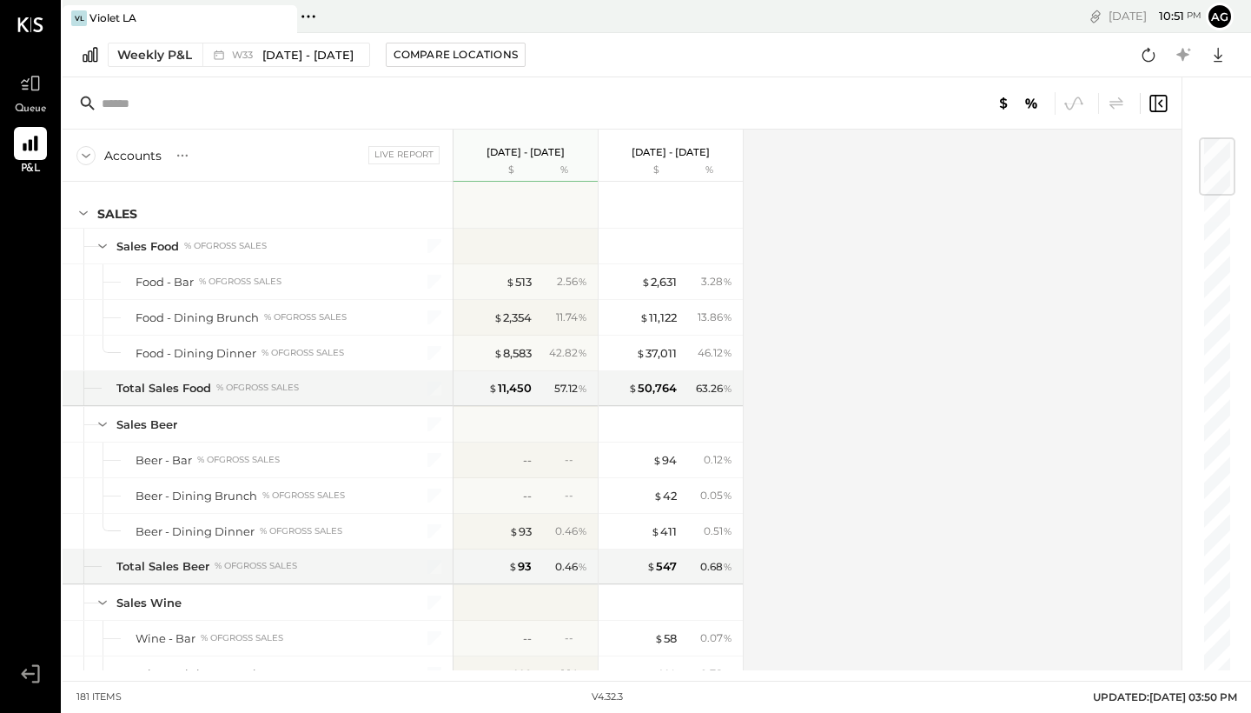
click at [295, 69] on div "Weekly P&L W33 [DATE] - [DATE] Compare Locations Google Sheets Excel" at bounding box center [657, 55] width 1189 height 44
click at [298, 60] on span "[DATE] - [DATE]" at bounding box center [307, 55] width 91 height 17
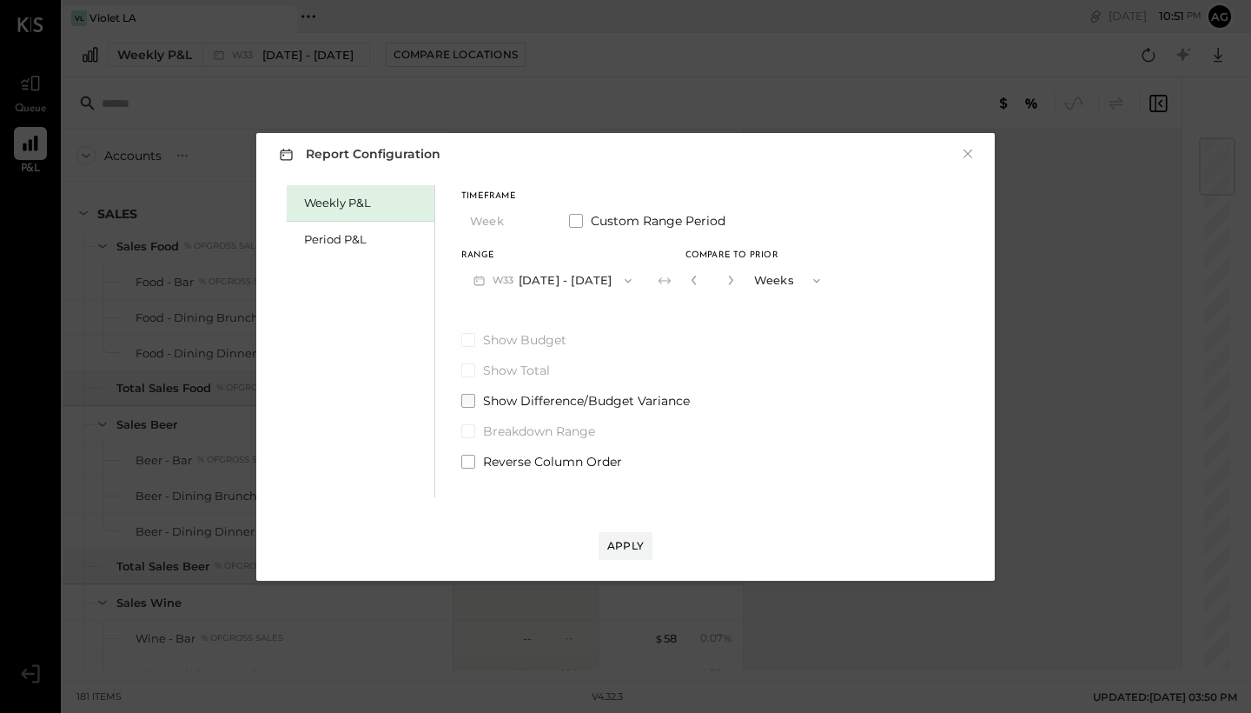
click at [466, 399] on span at bounding box center [468, 401] width 14 height 14
click at [627, 538] on div "Apply" at bounding box center [625, 545] width 36 height 15
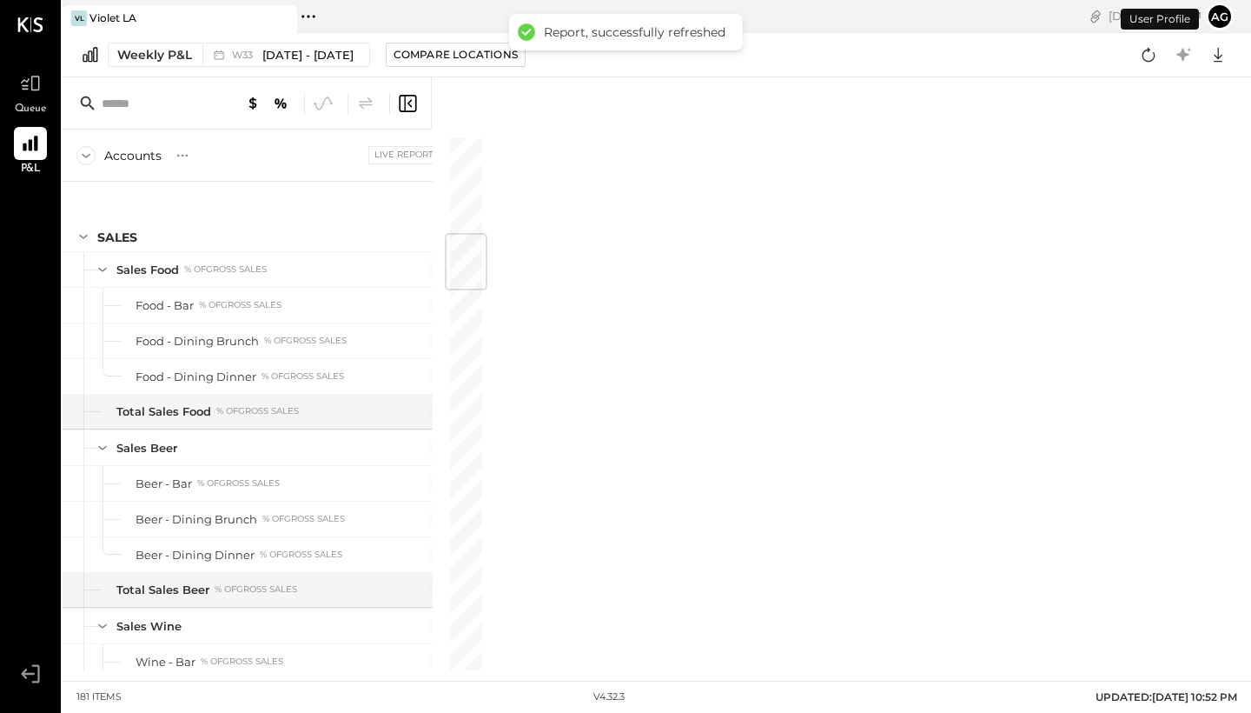
scroll to position [824, 0]
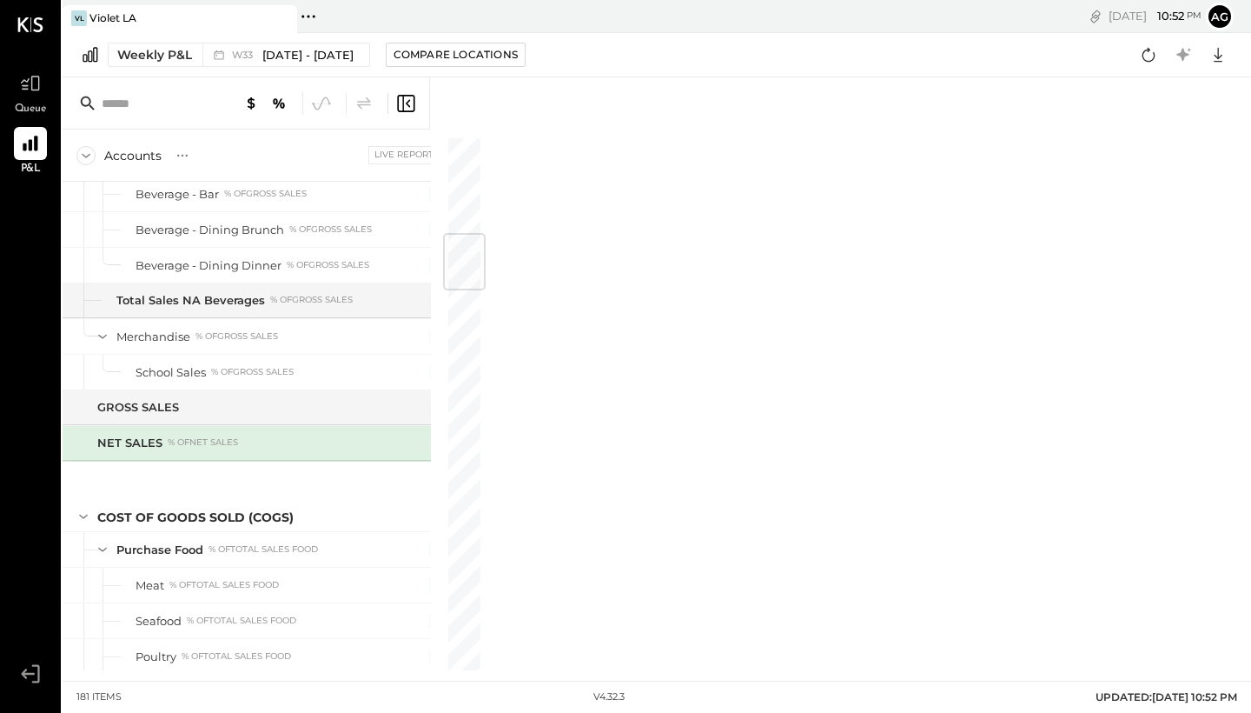
click at [408, 106] on icon at bounding box center [405, 103] width 21 height 21
click at [507, 115] on div at bounding box center [866, 103] width 769 height 52
click at [507, 109] on icon "Close panel" at bounding box center [510, 103] width 21 height 21
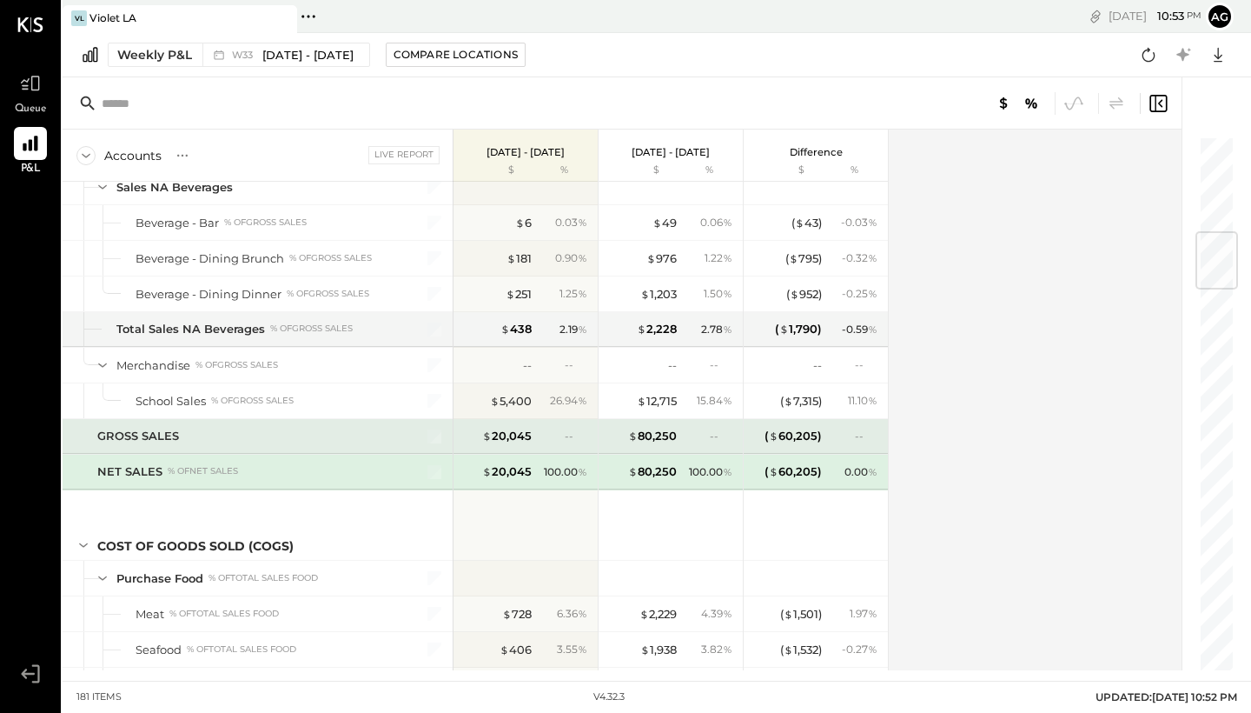
scroll to position [816, 0]
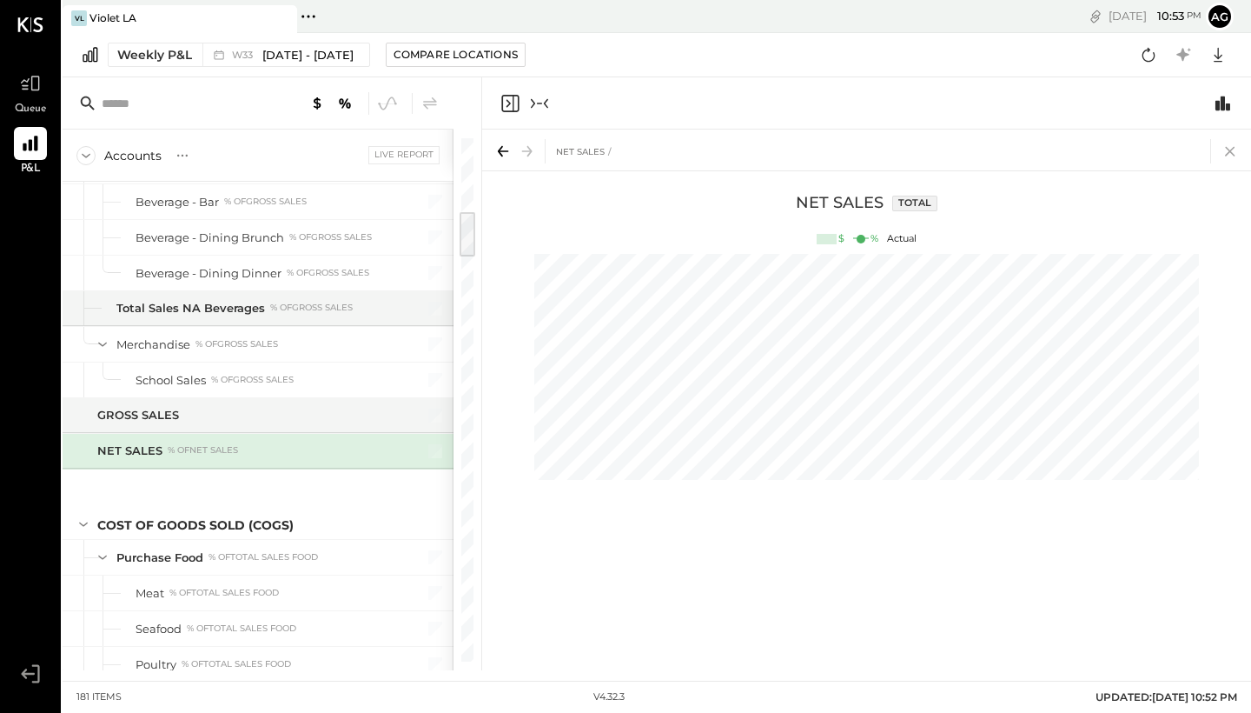
click at [1231, 153] on icon at bounding box center [1230, 152] width 10 height 10
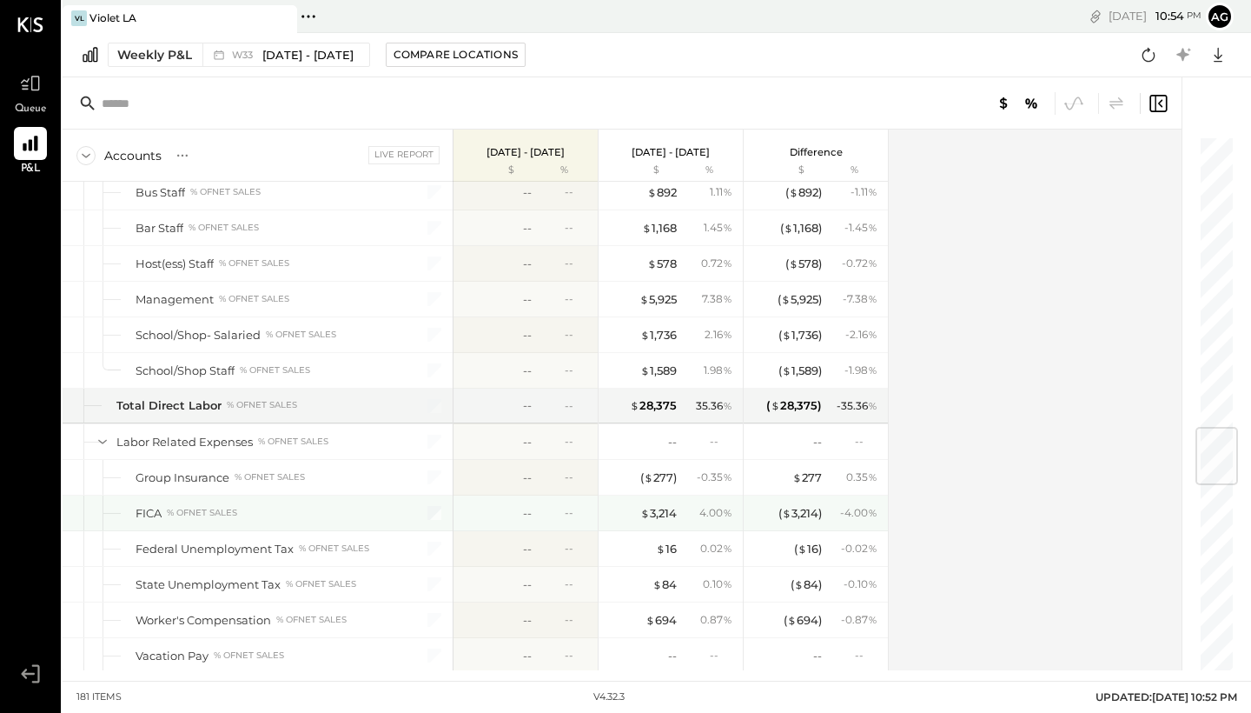
scroll to position [2461, 0]
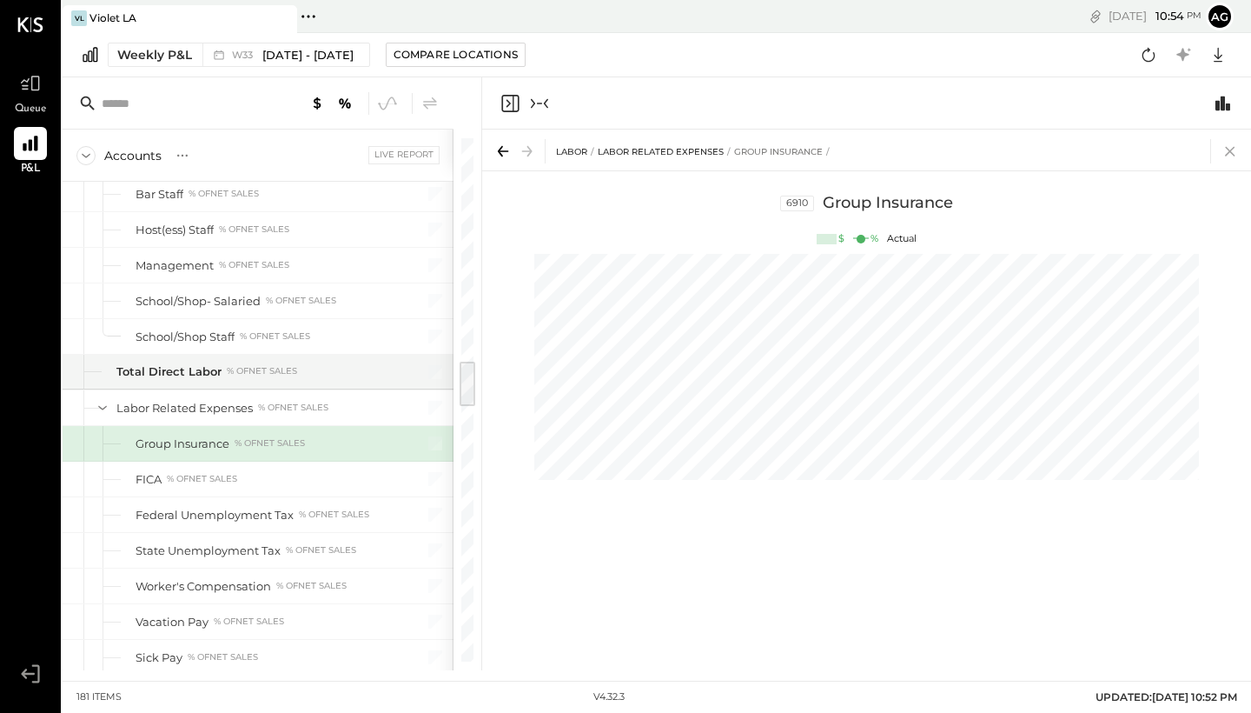
click at [1230, 155] on icon at bounding box center [1230, 151] width 24 height 24
